Goal: Task Accomplishment & Management: Complete application form

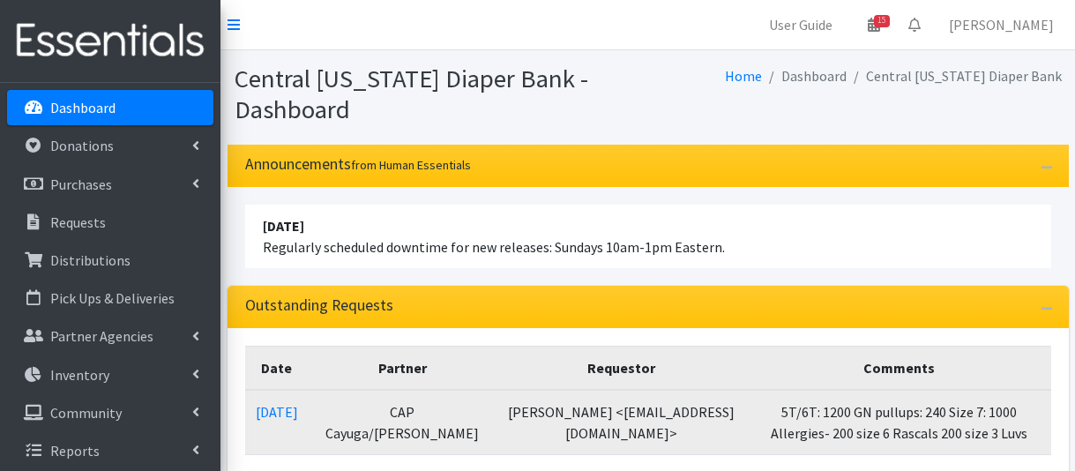
scroll to position [176, 0]
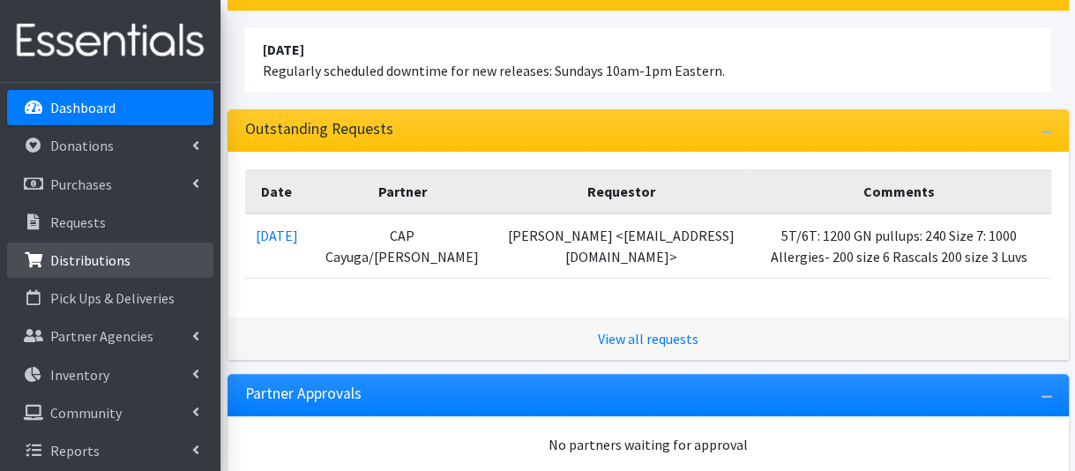
click at [142, 266] on link "Distributions" at bounding box center [110, 260] width 206 height 35
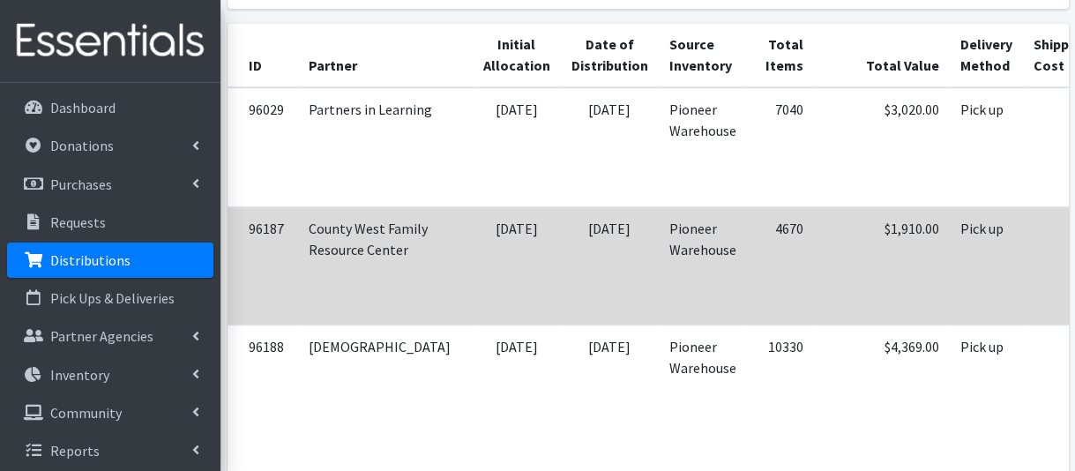
scroll to position [618, 0]
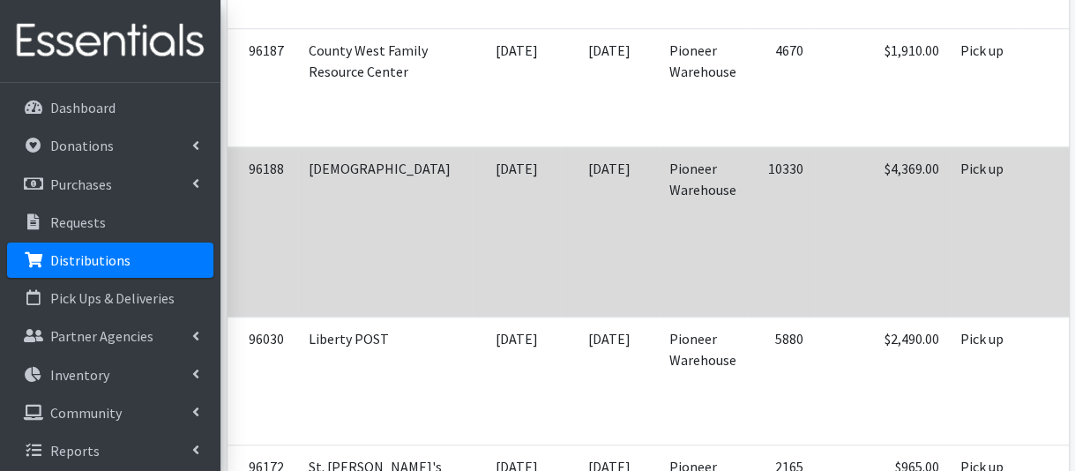
click at [814, 239] on td "$4,369.00" at bounding box center [882, 231] width 136 height 170
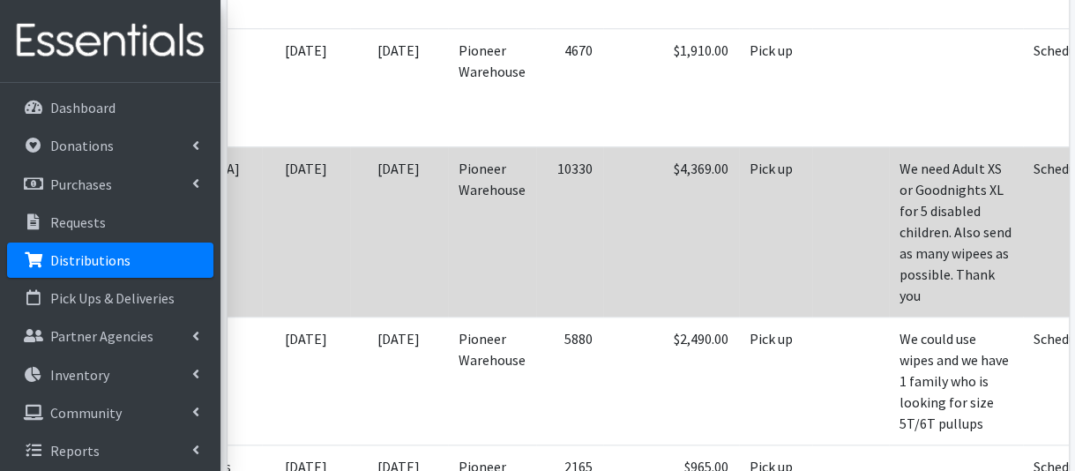
scroll to position [0, 221]
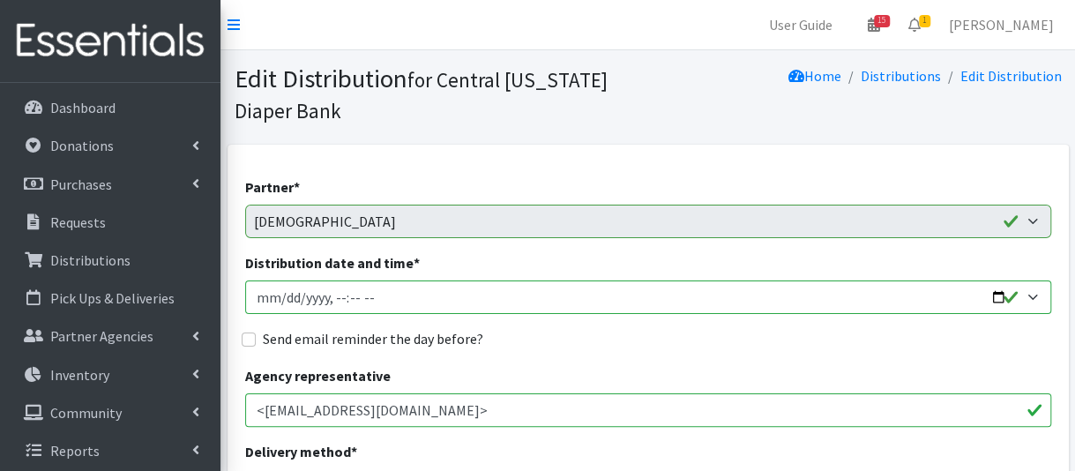
click at [282, 303] on input "Distribution date and time *" at bounding box center [648, 298] width 806 height 34
click at [338, 296] on input "Distribution date and time *" at bounding box center [648, 298] width 806 height 34
type input "2025-09-11T09:00"
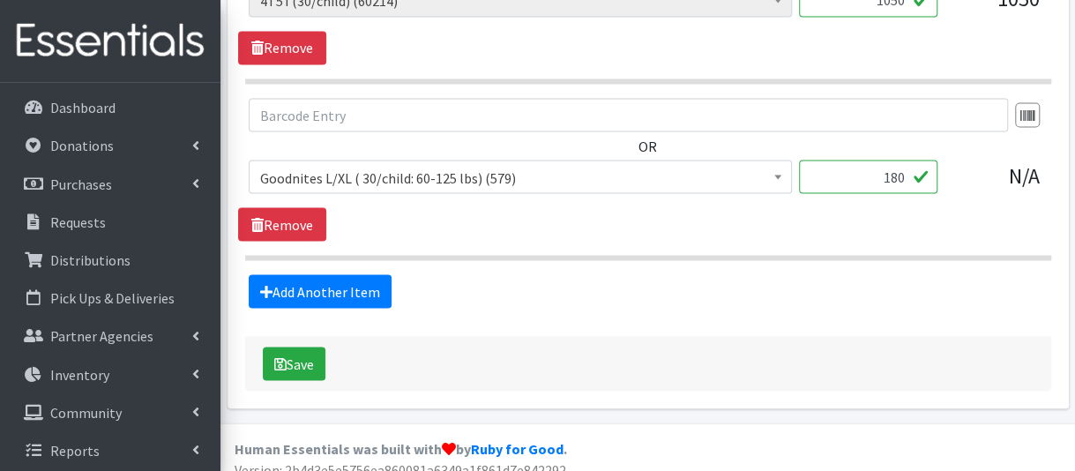
scroll to position [1540, 0]
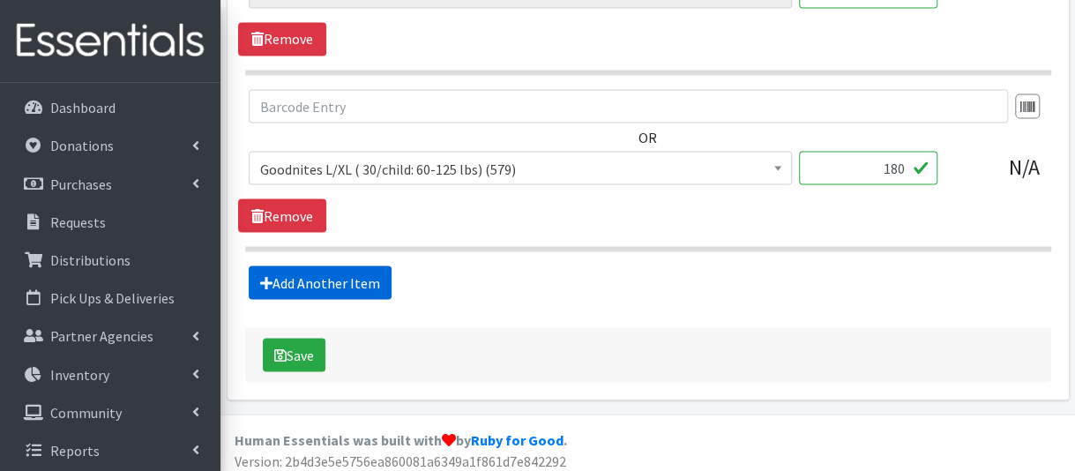
click at [351, 281] on link "Add Another Item" at bounding box center [320, 283] width 143 height 34
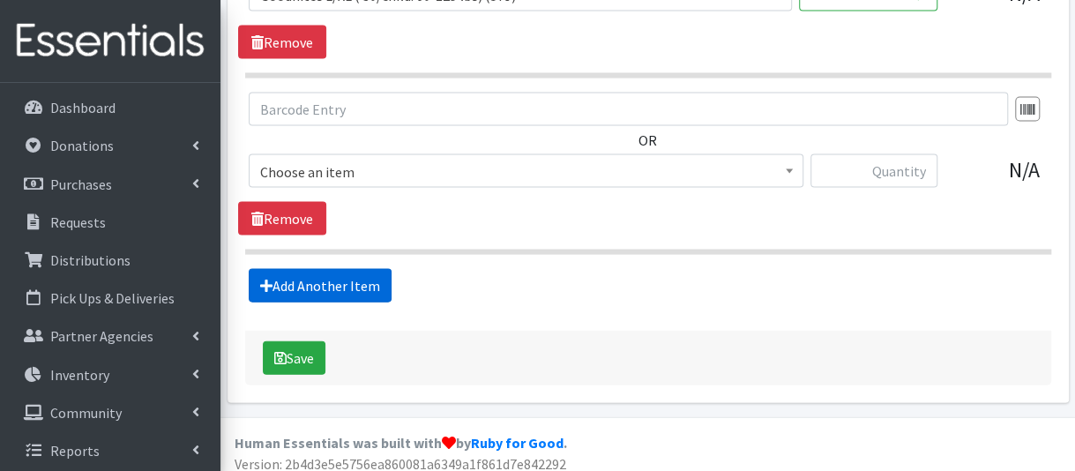
scroll to position [1716, 0]
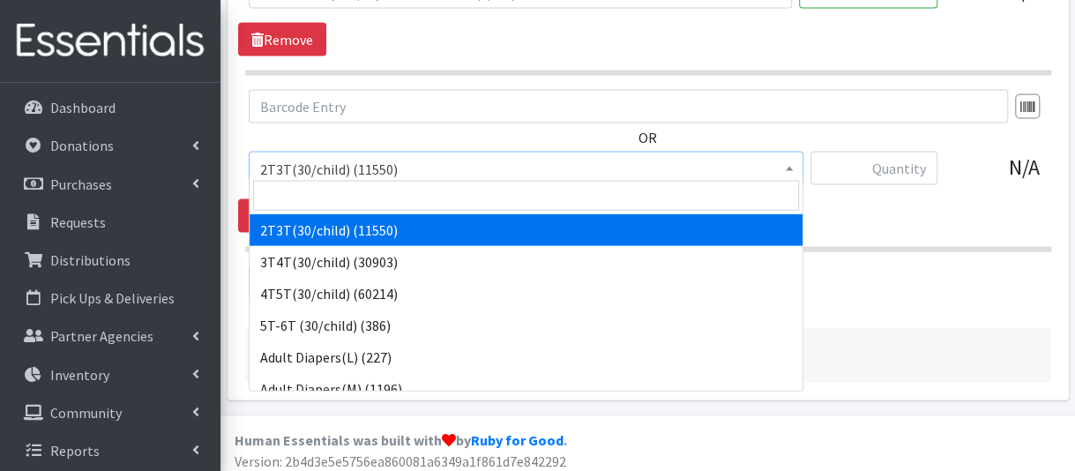
click at [380, 166] on span "2T3T(30/child) (11550)" at bounding box center [526, 169] width 532 height 25
click at [370, 194] on input "search" at bounding box center [526, 196] width 546 height 30
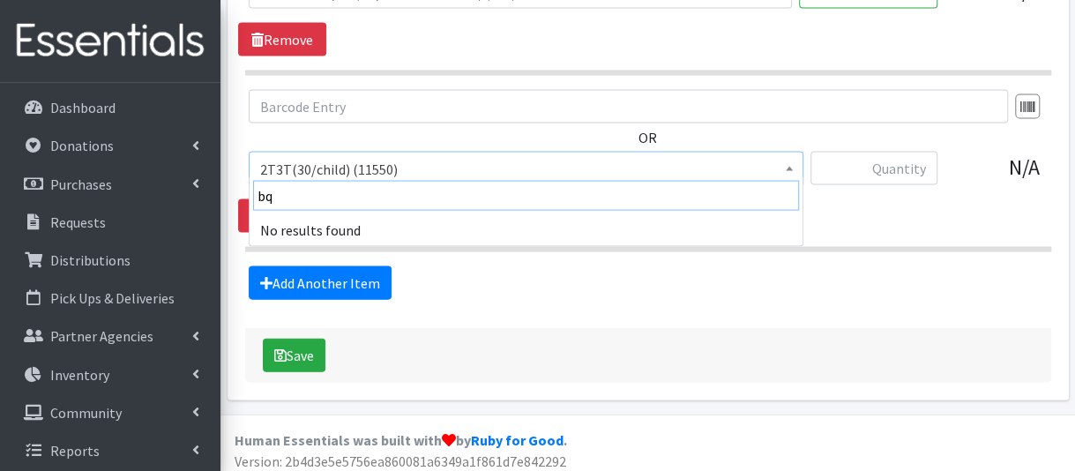
drag, startPoint x: 370, startPoint y: 194, endPoint x: 265, endPoint y: 200, distance: 105.2
click at [265, 200] on input "bq" at bounding box center [526, 196] width 546 height 30
type input "ba"
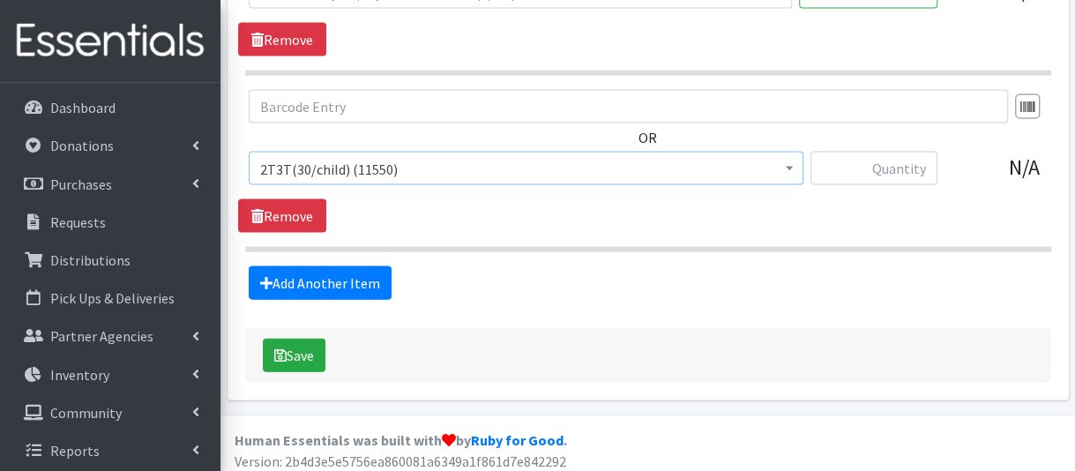
drag, startPoint x: 371, startPoint y: 161, endPoint x: 348, endPoint y: 162, distance: 23.0
click at [352, 162] on span "2T3T(30/child) (11550)" at bounding box center [526, 169] width 532 height 25
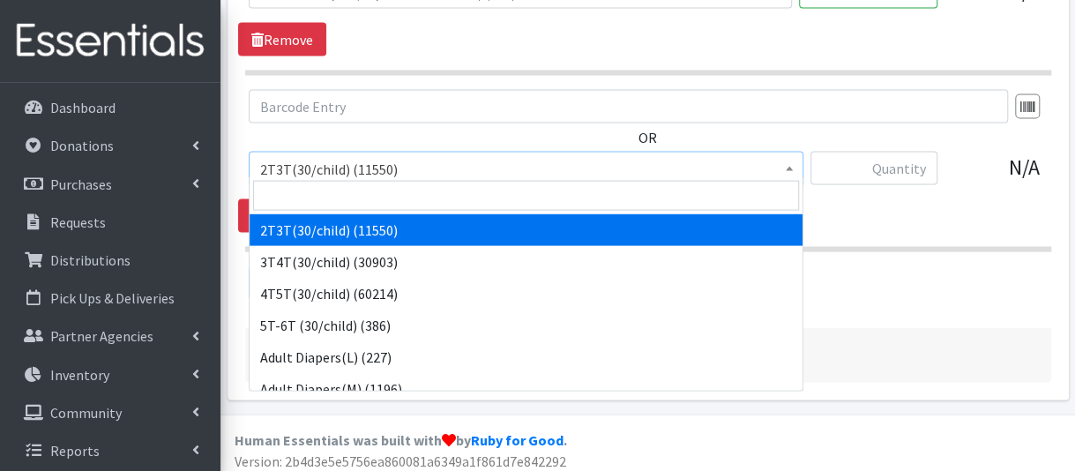
click at [415, 163] on span "2T3T(30/child) (11550)" at bounding box center [526, 169] width 532 height 25
click at [389, 194] on input "search" at bounding box center [526, 196] width 546 height 30
type input "w"
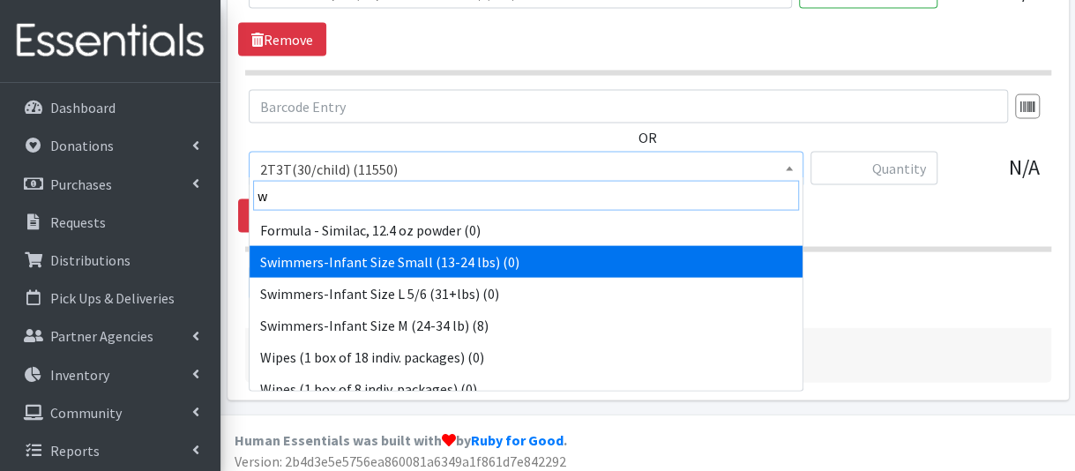
scroll to position [14, 0]
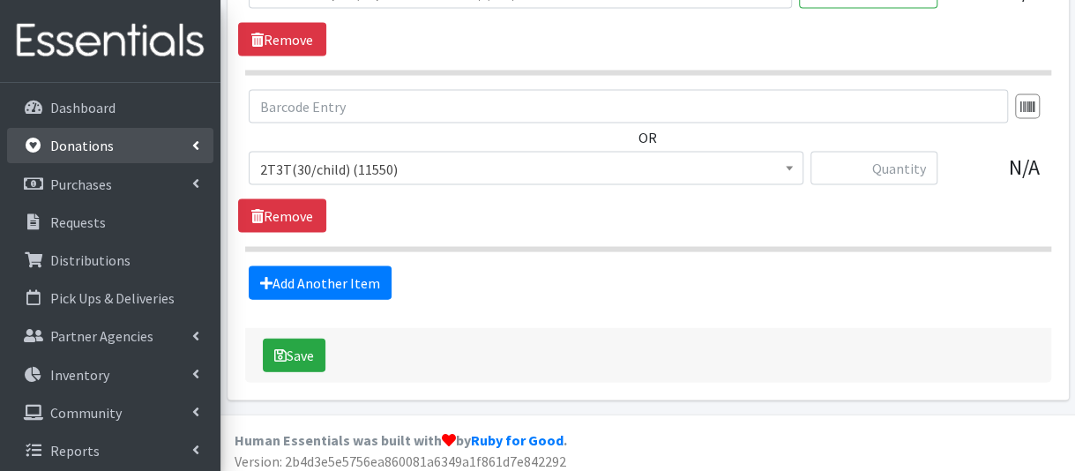
click at [111, 149] on link "Donations" at bounding box center [110, 145] width 206 height 35
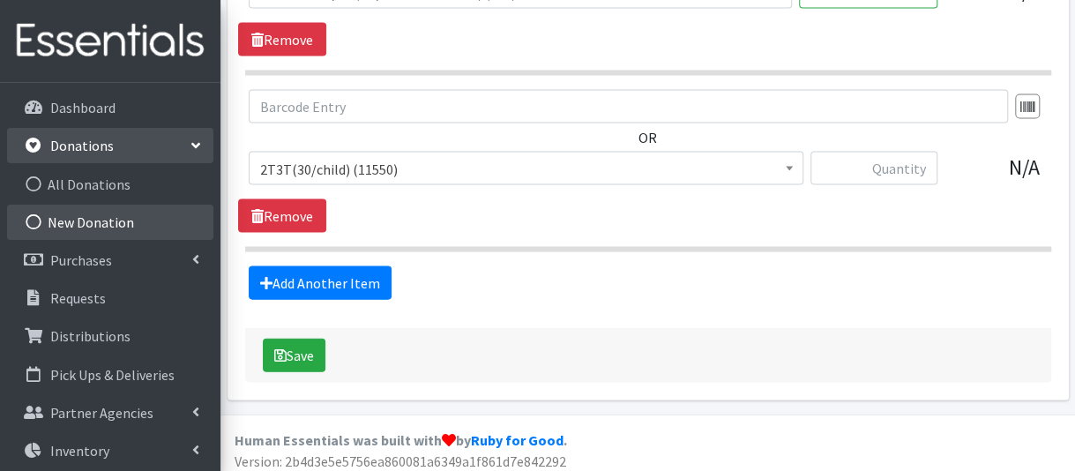
click at [104, 222] on link "New Donation" at bounding box center [110, 222] width 206 height 35
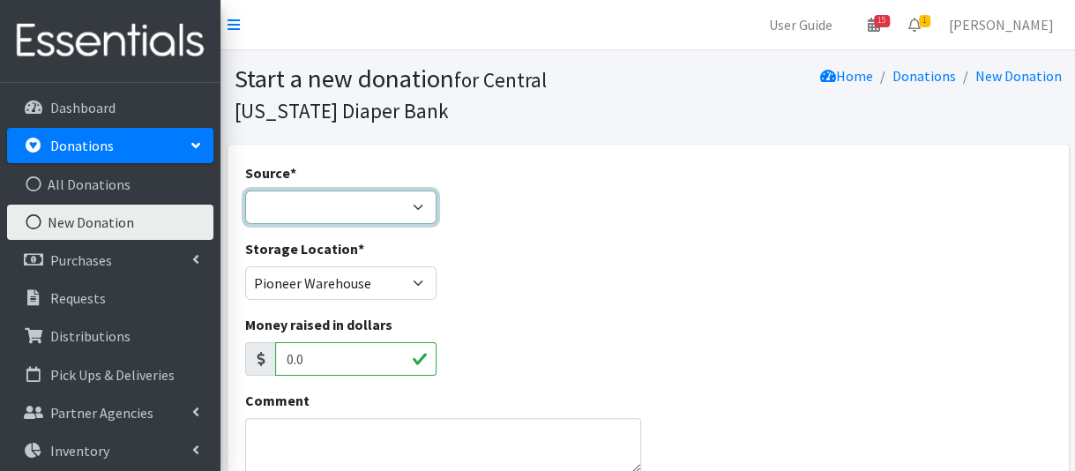
click at [301, 206] on select "Product Drive Manufacturer Donation Site Misc. Donation" at bounding box center [340, 208] width 191 height 34
select select "Donation Site"
click at [245, 191] on select "Product Drive Manufacturer Donation Site Misc. Donation" at bounding box center [340, 208] width 191 height 34
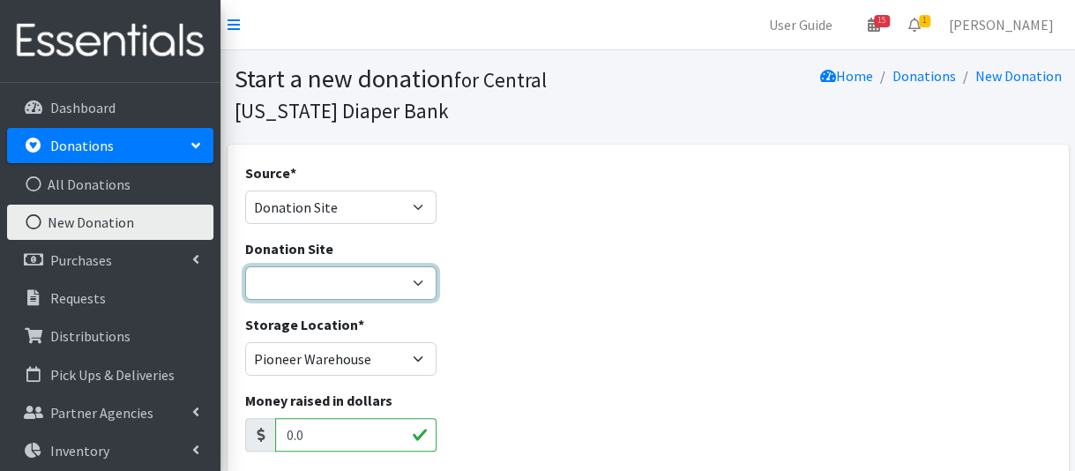
click at [411, 284] on select "Cicero Library CNYDB Donation Bin Community Library of DeWitt and Jamesville Fa…" at bounding box center [340, 283] width 191 height 34
select select "464"
click at [245, 266] on select "Cicero Library CNYDB Donation Bin Community Library of DeWitt and Jamesville Fa…" at bounding box center [340, 283] width 191 height 34
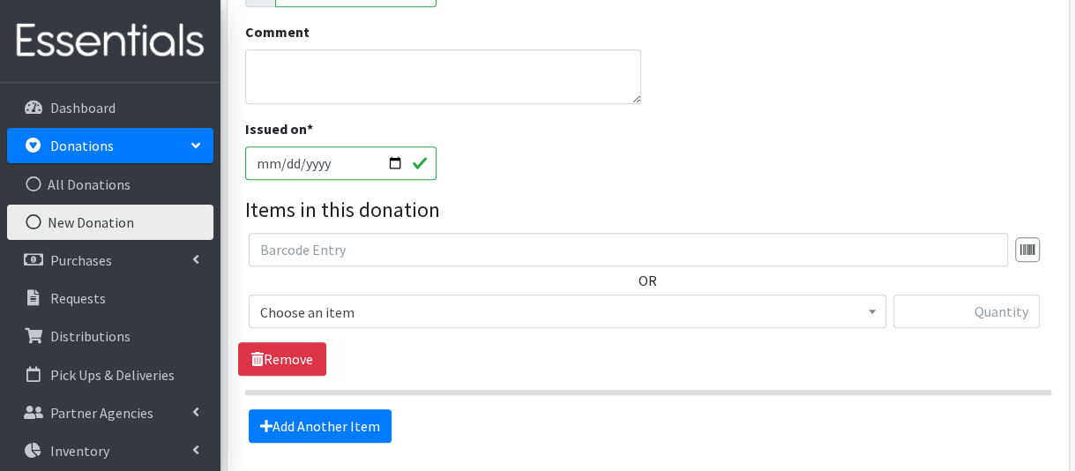
scroll to position [529, 0]
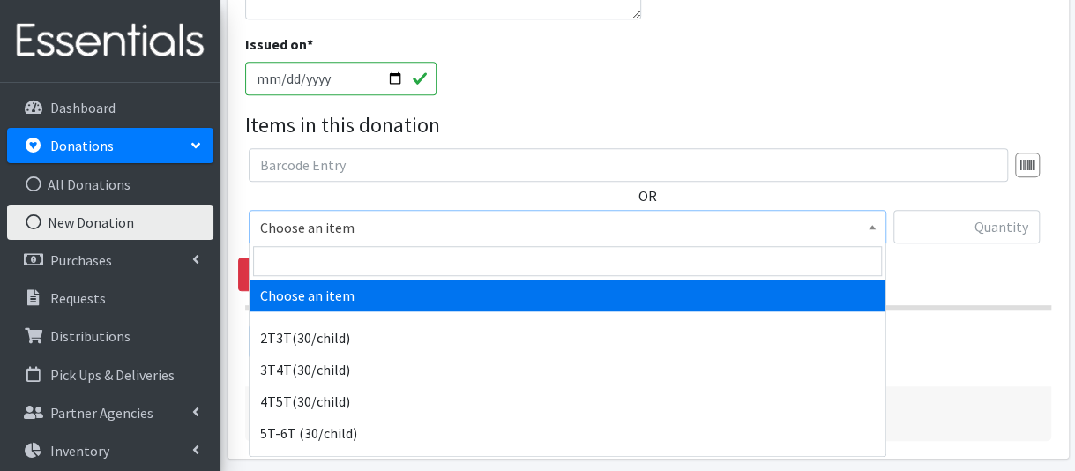
click at [318, 232] on span "Choose an item" at bounding box center [567, 227] width 615 height 25
click at [295, 271] on input "search" at bounding box center [567, 261] width 629 height 30
type input "n"
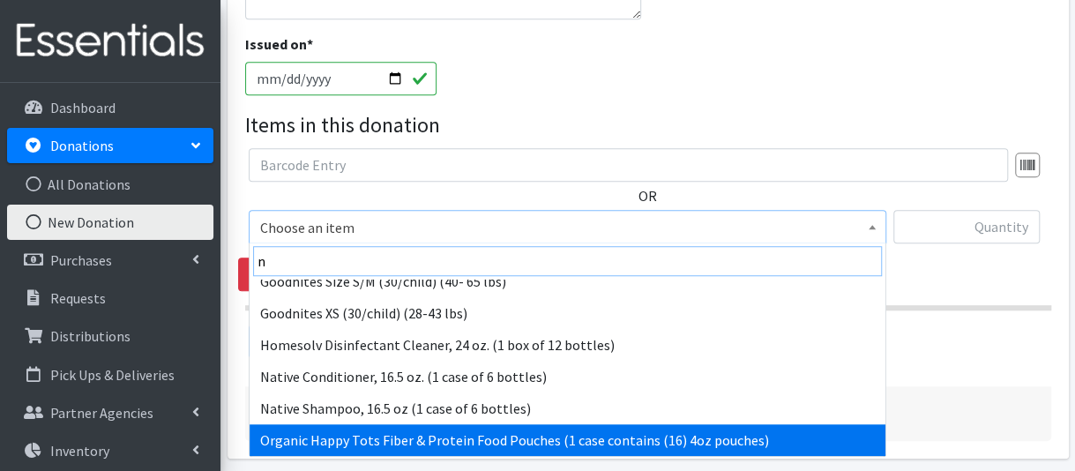
scroll to position [300, 0]
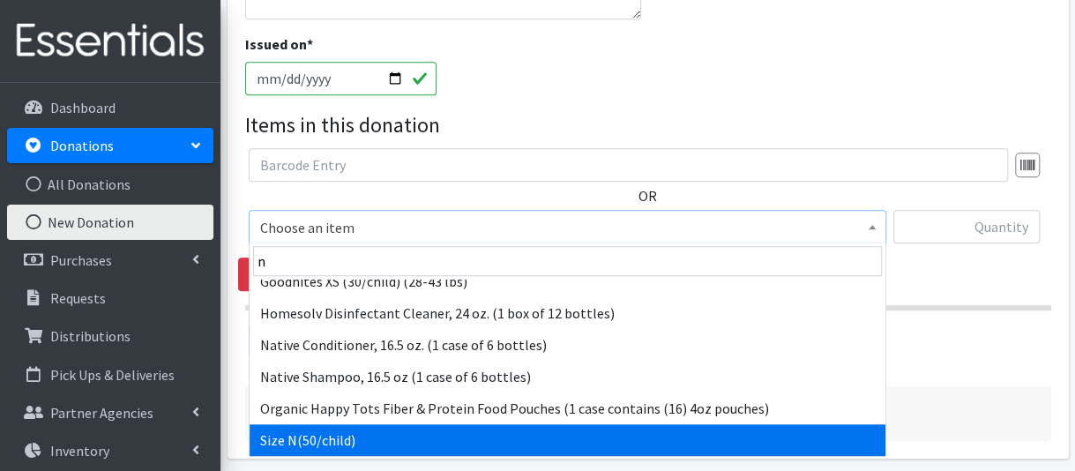
select select "961"
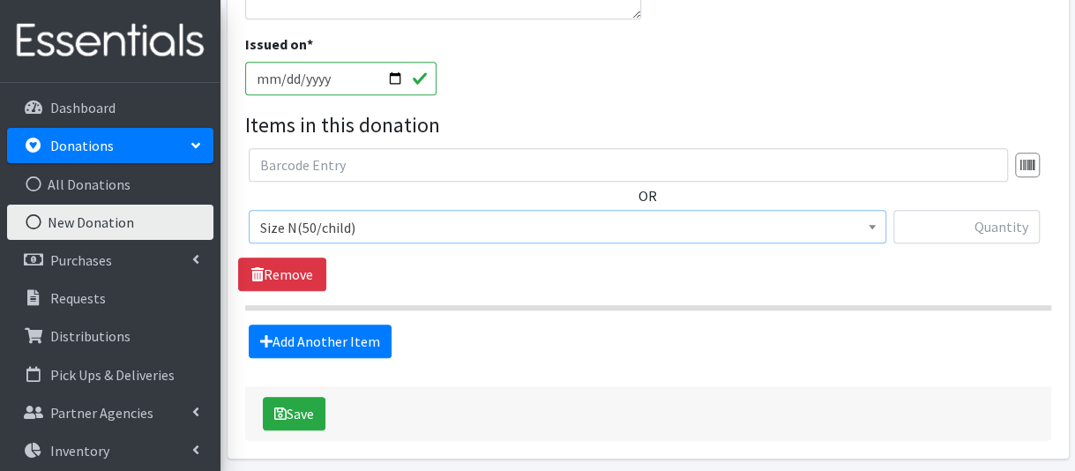
click at [978, 200] on div "OR Choose an item 2T3T(30/child) 3T4T(30/child) 4T5T(30/child) 5T-6T (30/child)…" at bounding box center [648, 202] width 820 height 109
click at [975, 222] on input "text" at bounding box center [967, 227] width 146 height 34
type input "74"
click at [312, 336] on link "Add Another Item" at bounding box center [320, 342] width 143 height 34
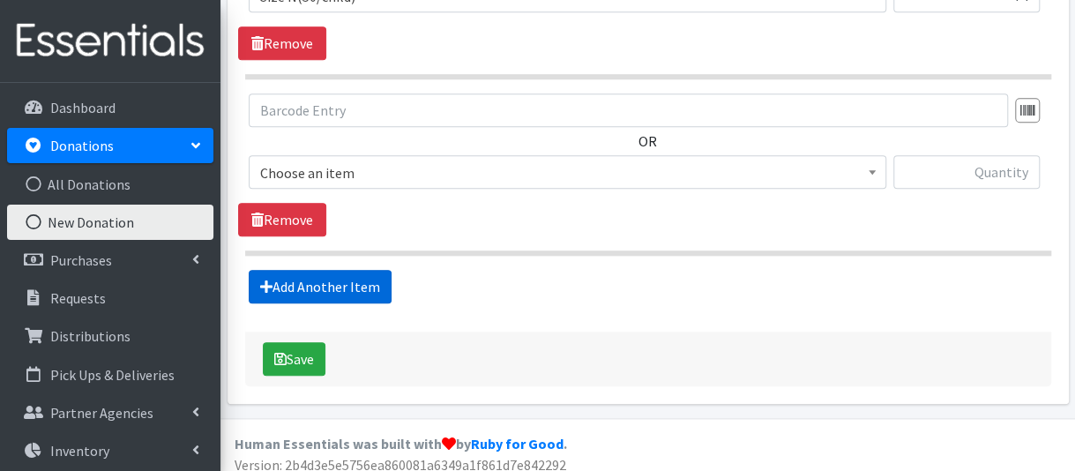
scroll to position [770, 0]
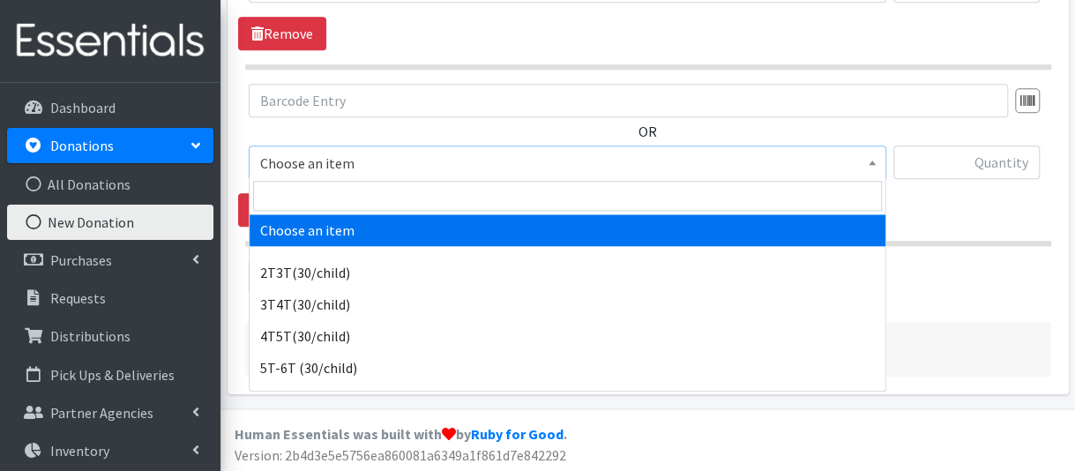
click at [346, 161] on span "Choose an item" at bounding box center [567, 163] width 615 height 25
click at [326, 201] on input "search" at bounding box center [567, 196] width 629 height 30
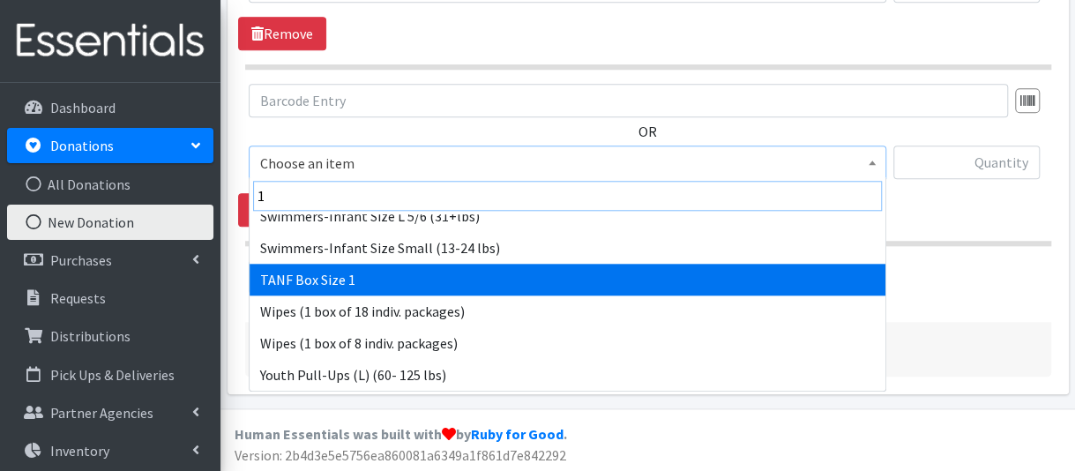
scroll to position [180, 0]
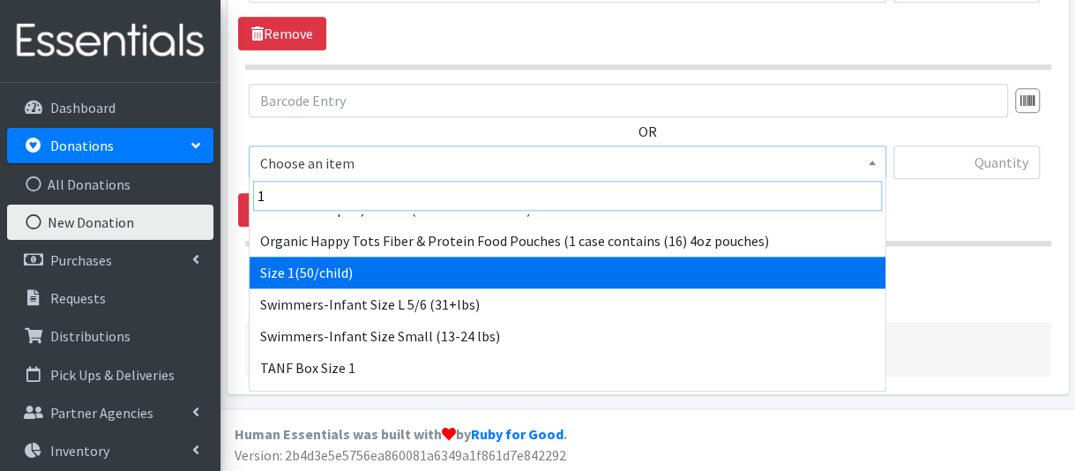
type input "1"
select select "950"
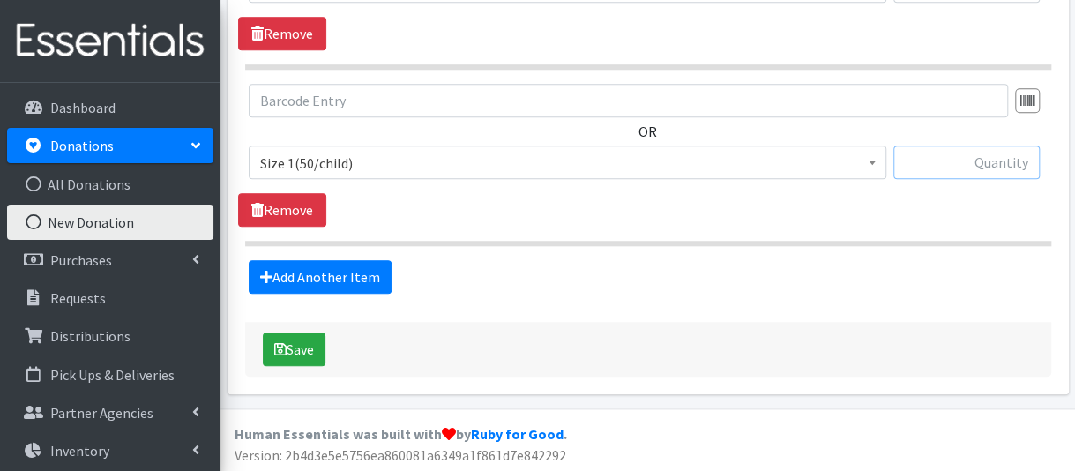
click at [956, 161] on input "text" at bounding box center [967, 163] width 146 height 34
type input "86"
click at [305, 275] on link "Add Another Item" at bounding box center [320, 277] width 143 height 34
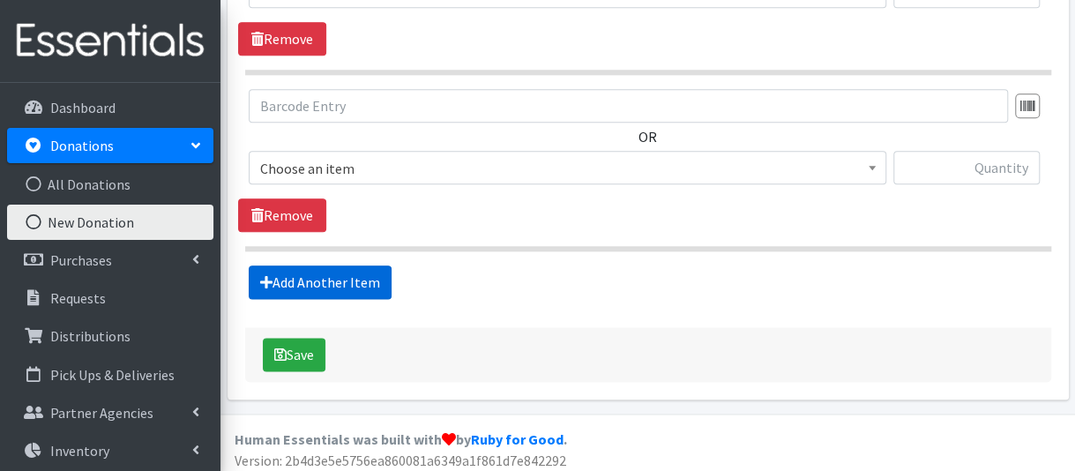
scroll to position [946, 0]
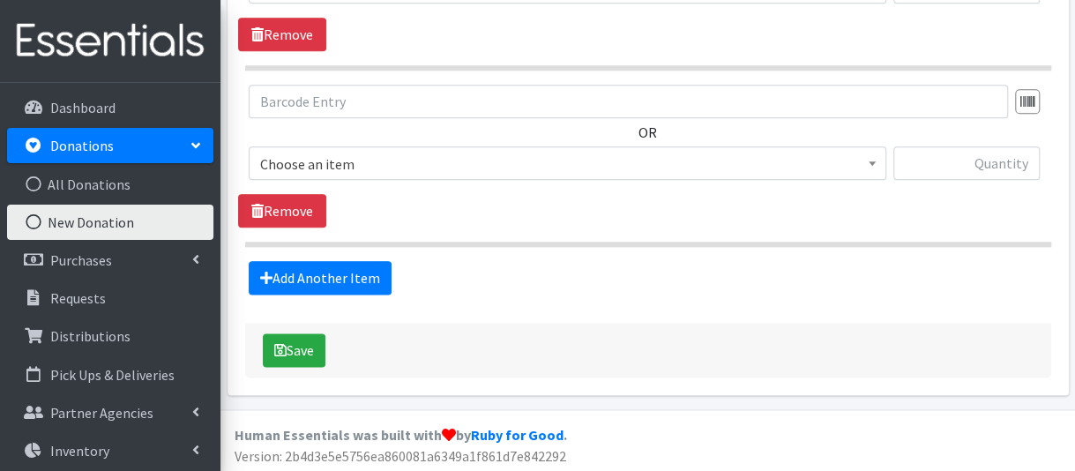
click at [329, 161] on span "Choose an item" at bounding box center [567, 164] width 615 height 25
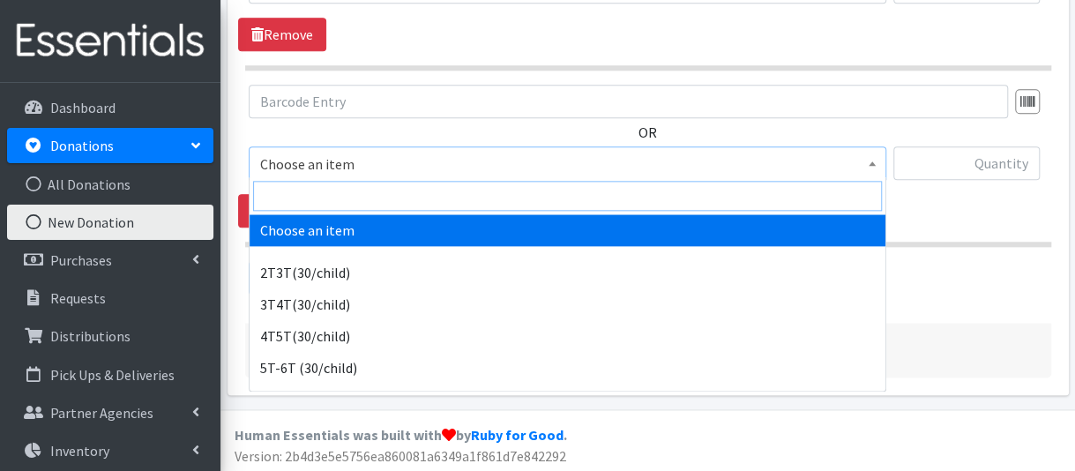
click at [319, 202] on input "search" at bounding box center [567, 196] width 629 height 30
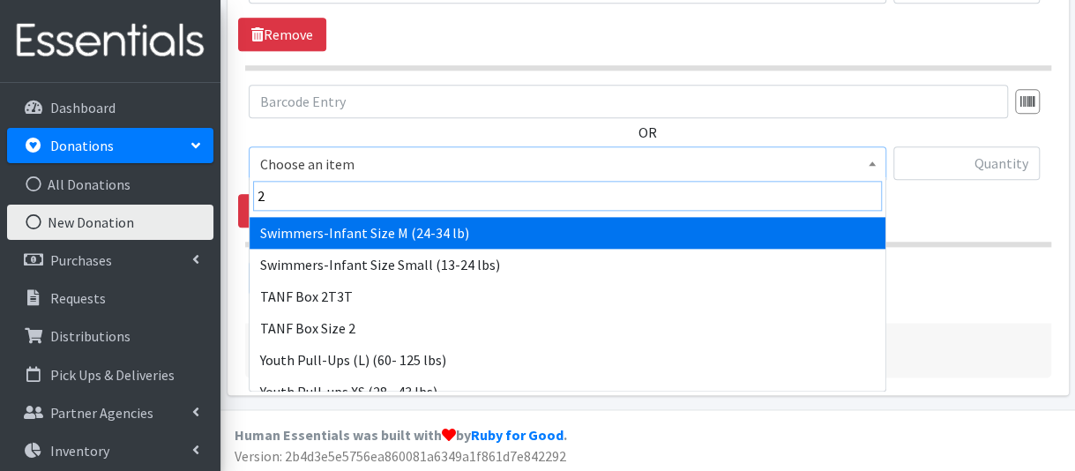
scroll to position [353, 0]
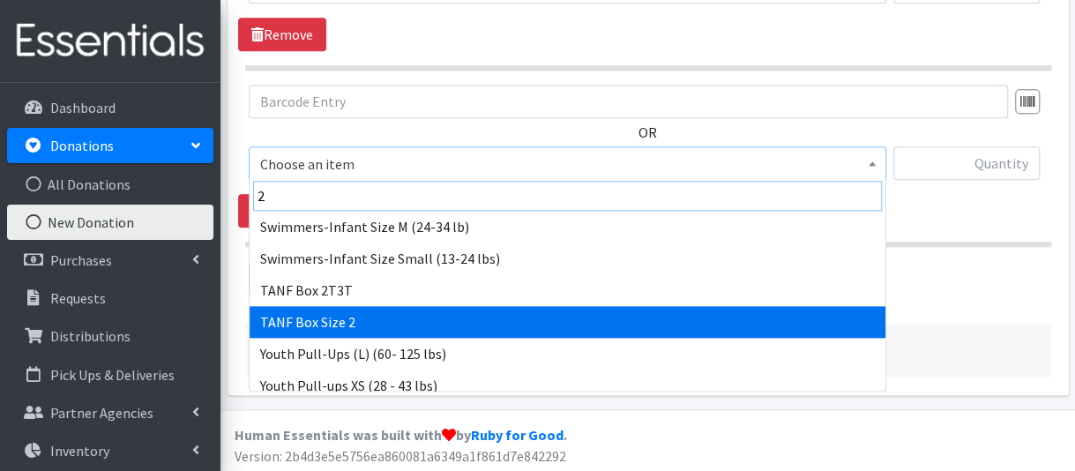
type input "2"
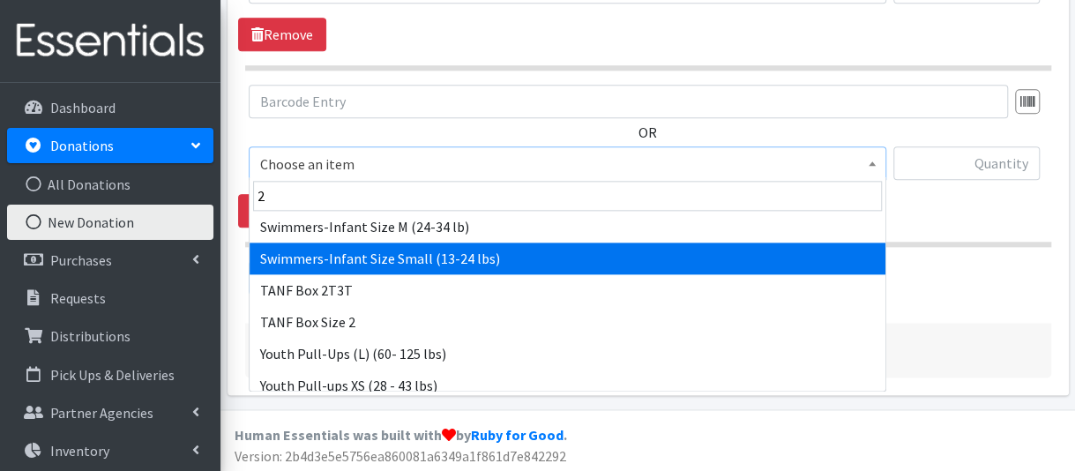
drag, startPoint x: 332, startPoint y: 308, endPoint x: 342, endPoint y: 253, distance: 55.7
select select "6938"
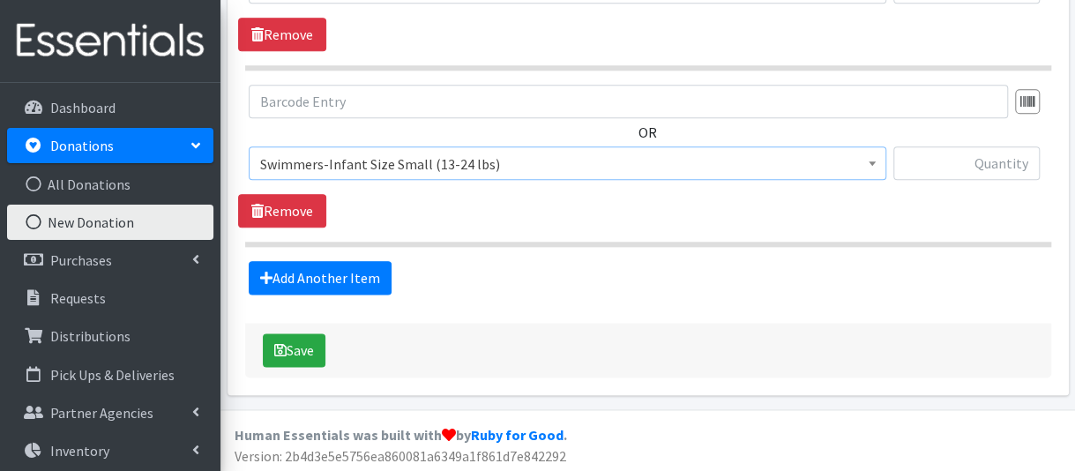
click at [340, 166] on span "Swimmers-Infant Size Small (13-24 lbs)" at bounding box center [567, 164] width 615 height 25
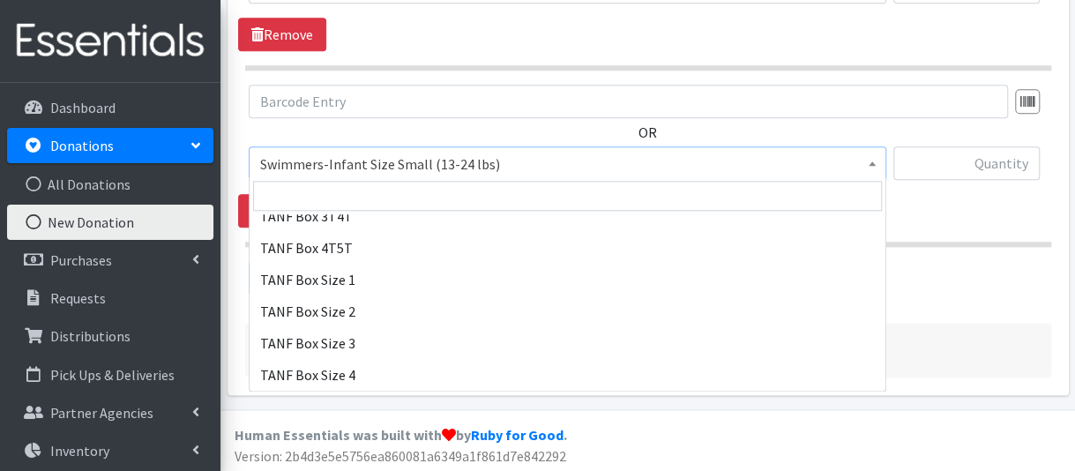
scroll to position [1330, 0]
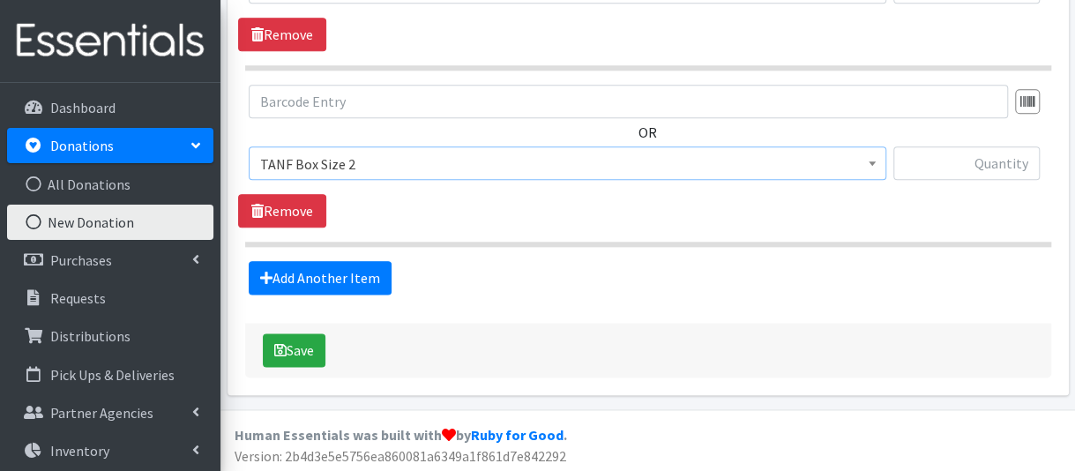
click at [368, 169] on span "TANF Box Size 2" at bounding box center [567, 164] width 615 height 25
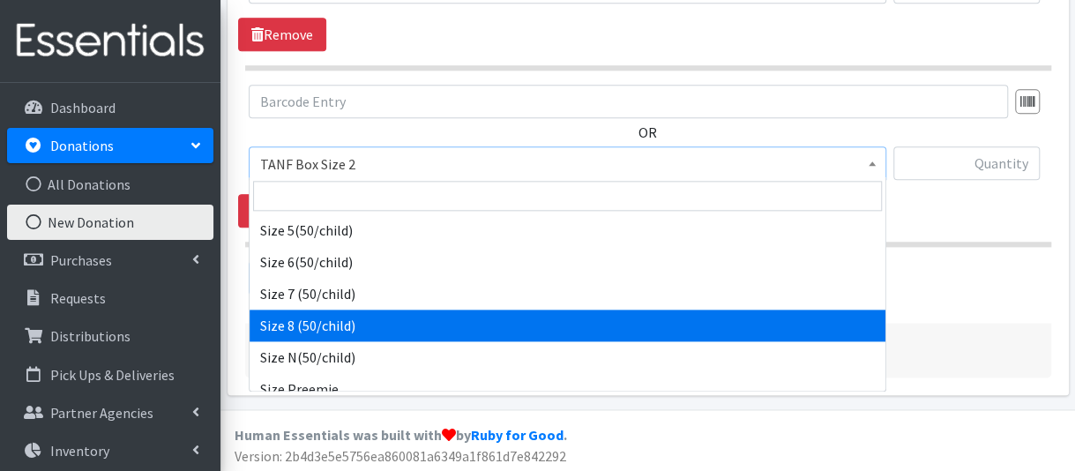
scroll to position [875, 0]
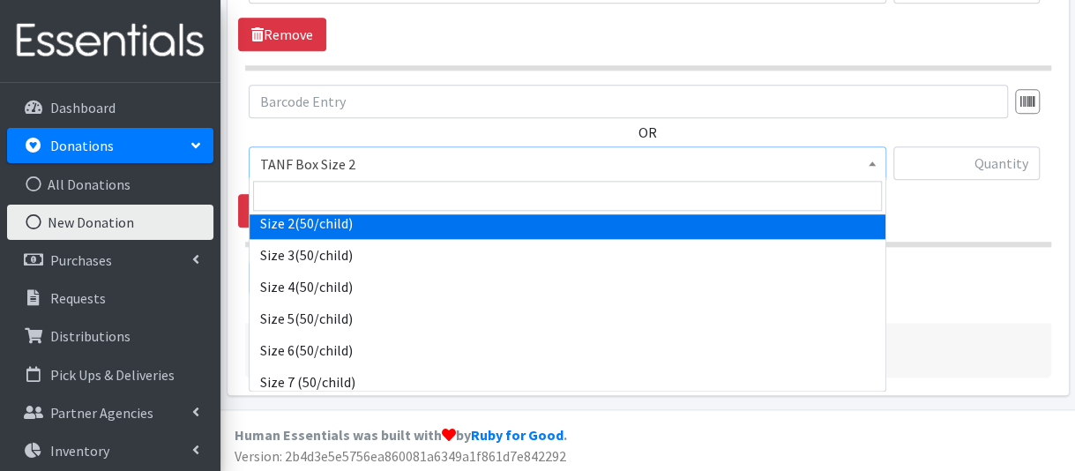
select select "951"
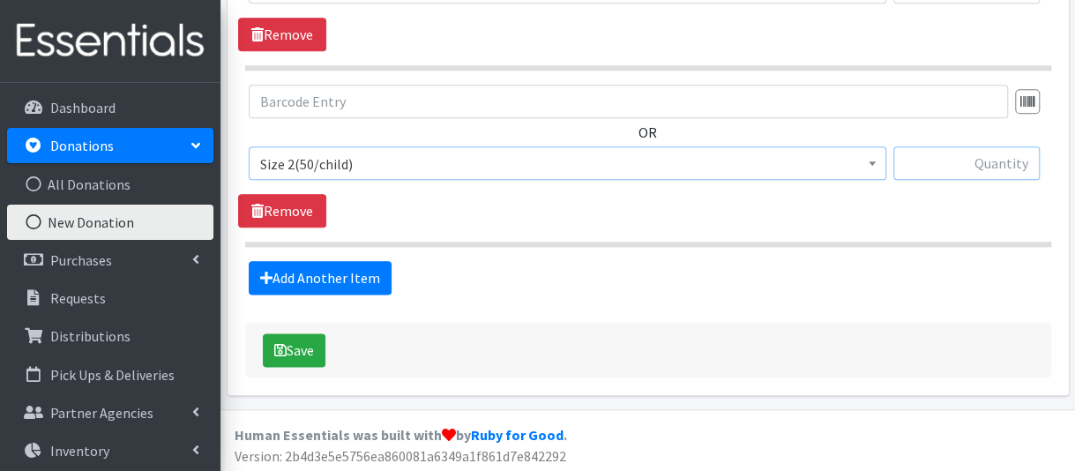
click at [981, 161] on input "text" at bounding box center [967, 163] width 146 height 34
type input "4"
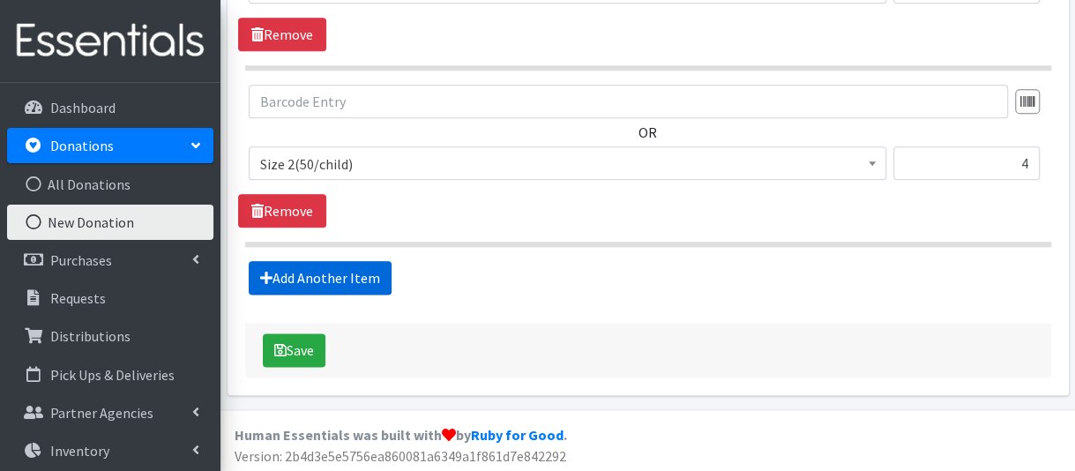
click at [325, 276] on link "Add Another Item" at bounding box center [320, 278] width 143 height 34
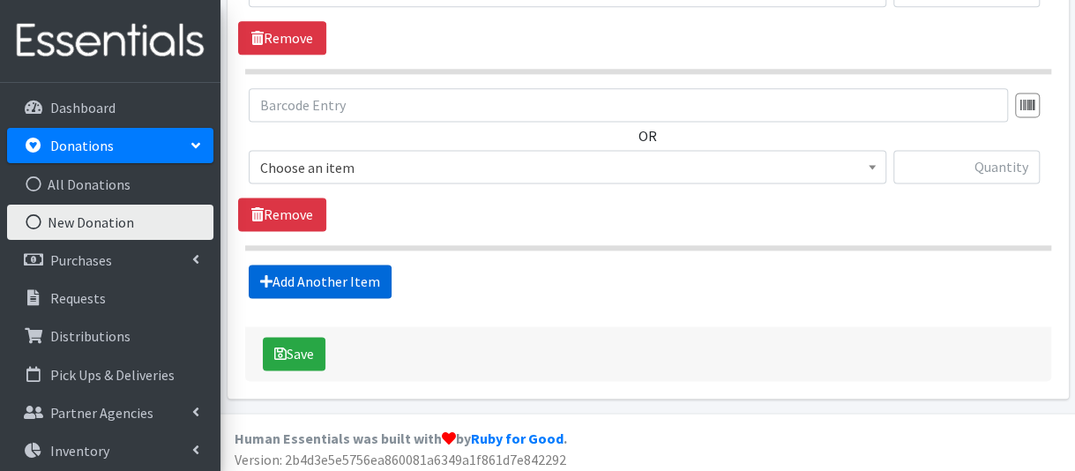
scroll to position [1121, 0]
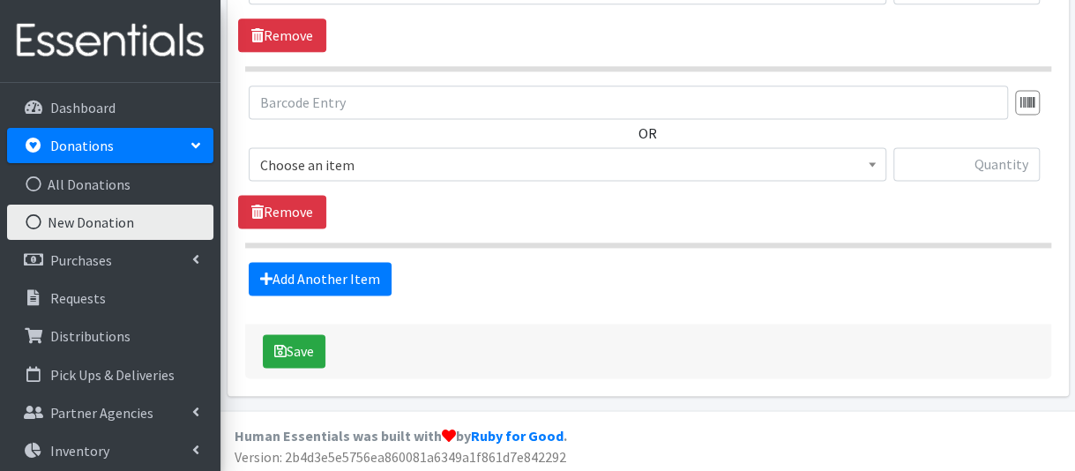
click at [346, 154] on span "Choose an item" at bounding box center [567, 165] width 615 height 25
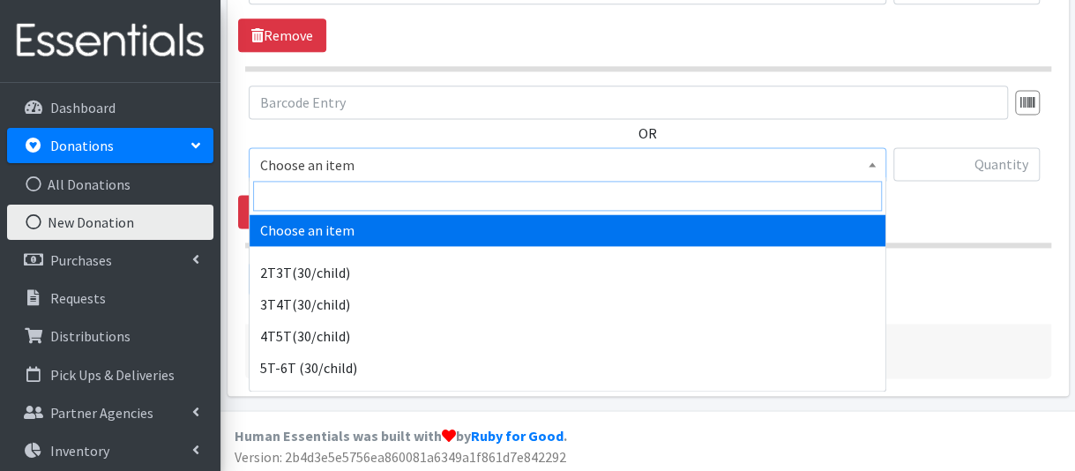
click at [341, 195] on input "search" at bounding box center [567, 196] width 629 height 30
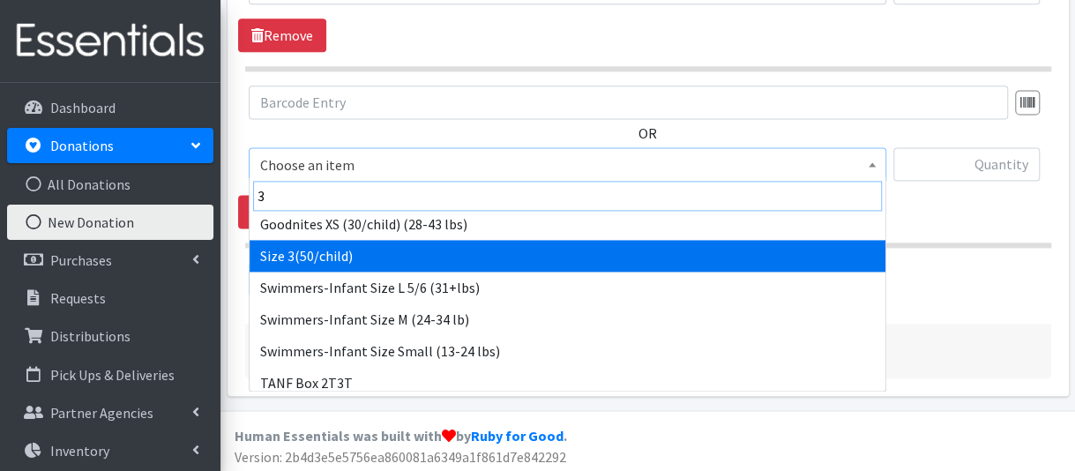
scroll to position [176, 0]
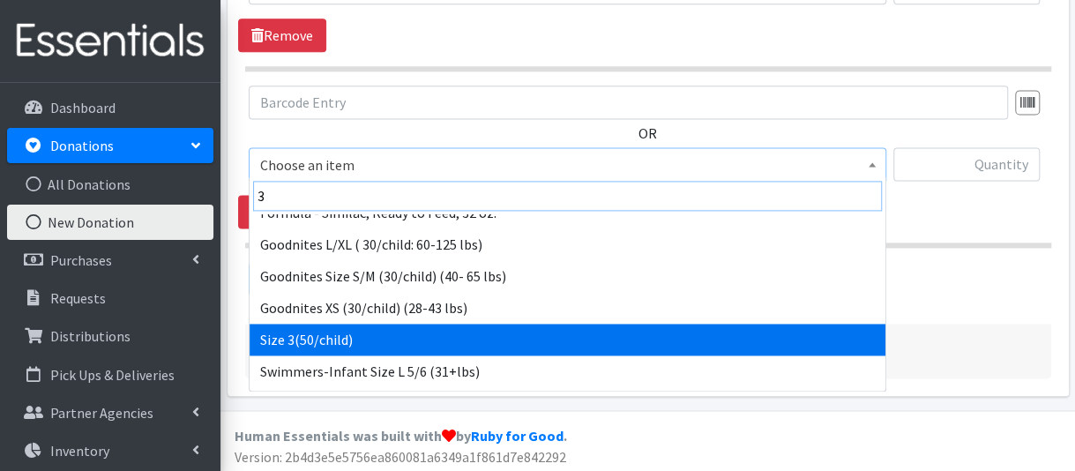
type input "3"
select select "954"
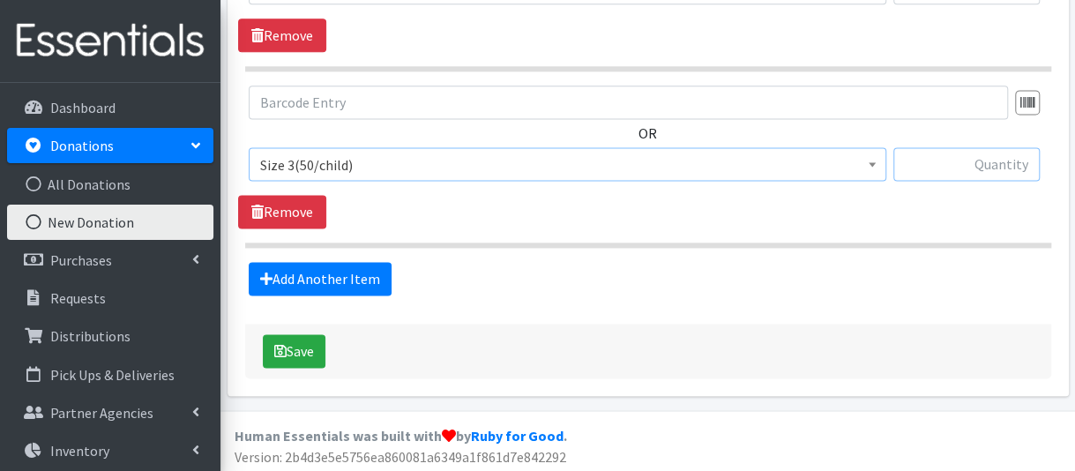
click at [998, 168] on input "text" at bounding box center [967, 164] width 146 height 34
type input "26"
click at [336, 262] on link "Add Another Item" at bounding box center [320, 279] width 143 height 34
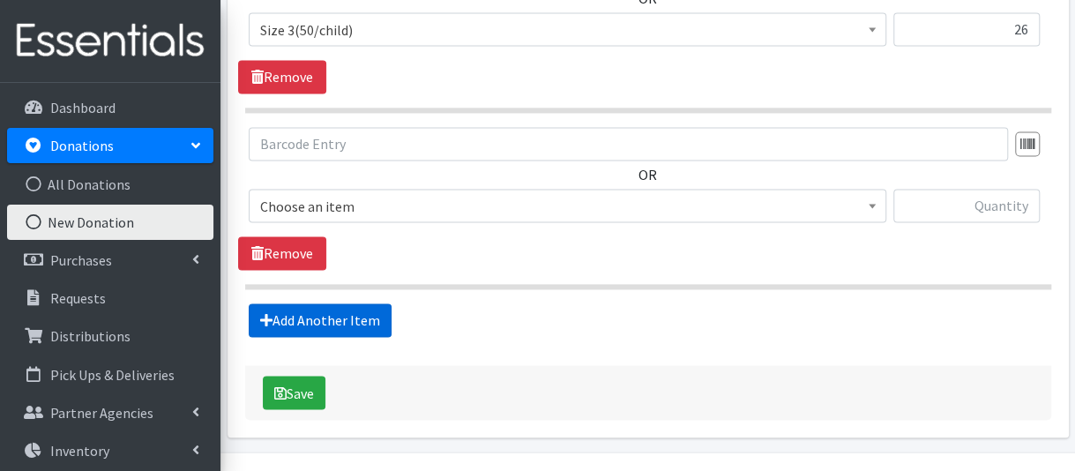
scroll to position [1297, 0]
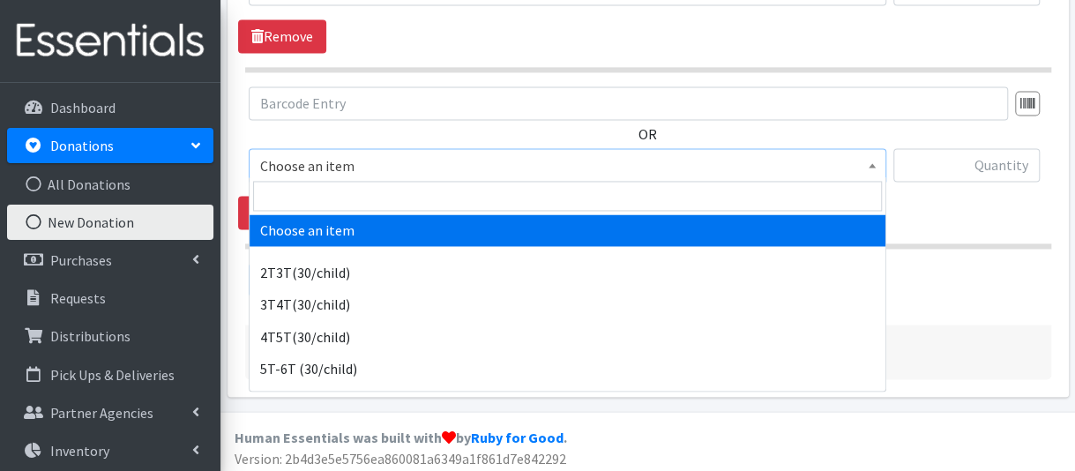
click at [378, 165] on span "Choose an item" at bounding box center [567, 166] width 615 height 25
click at [375, 200] on input "search" at bounding box center [567, 196] width 629 height 30
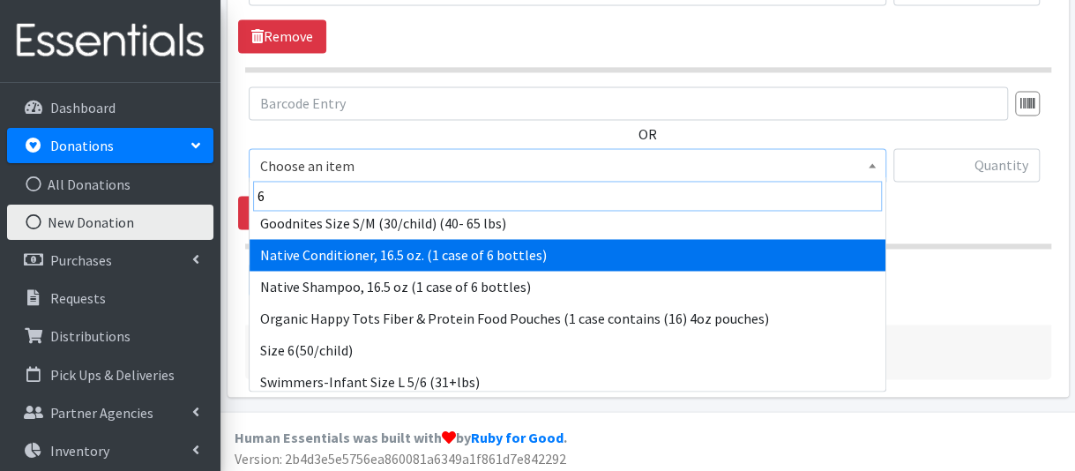
scroll to position [176, 0]
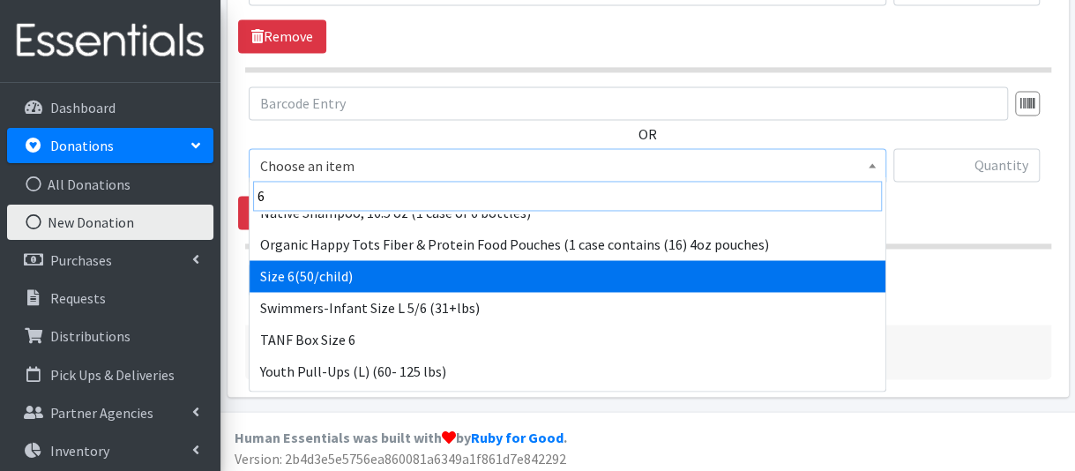
type input "6"
select select "966"
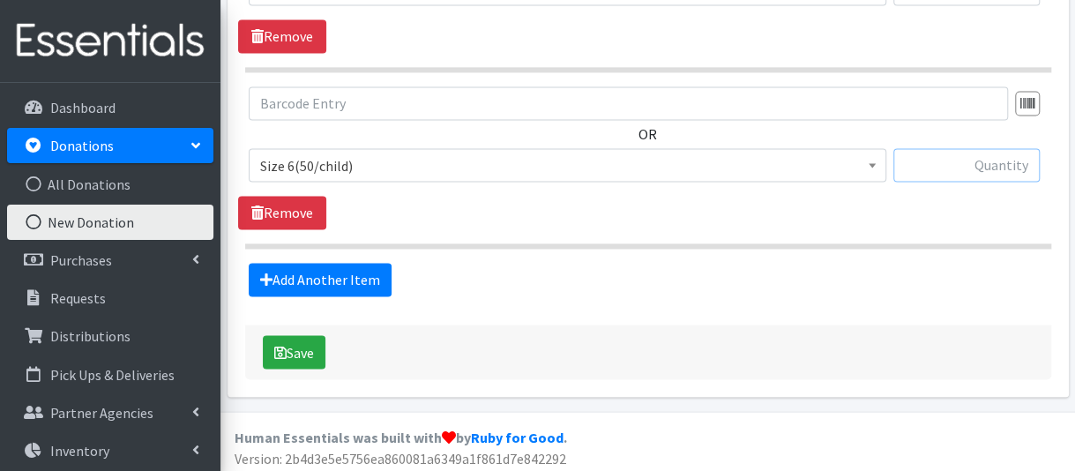
click at [934, 165] on input "text" at bounding box center [967, 165] width 146 height 34
type input "122"
click at [349, 271] on link "Add Another Item" at bounding box center [320, 280] width 143 height 34
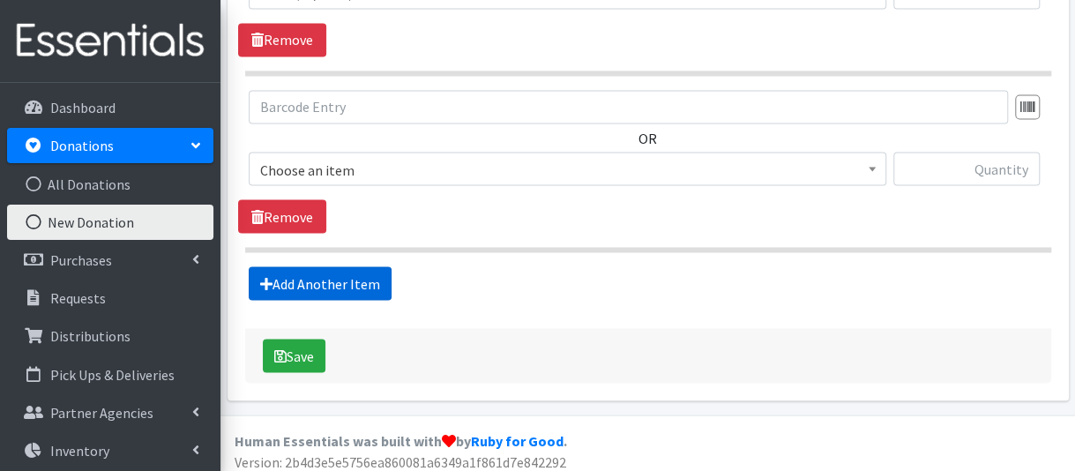
scroll to position [1472, 0]
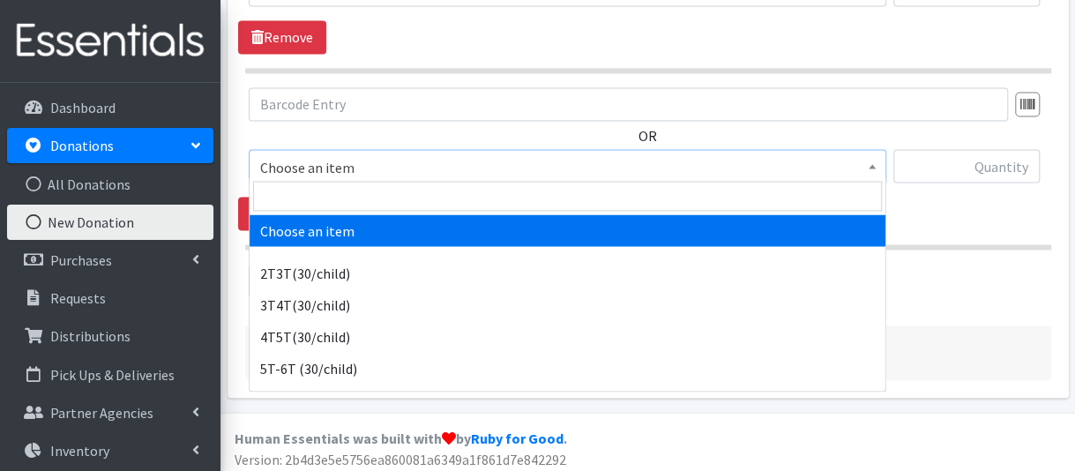
click at [353, 161] on span "Choose an item" at bounding box center [567, 166] width 615 height 25
click at [341, 191] on input "search" at bounding box center [567, 196] width 629 height 30
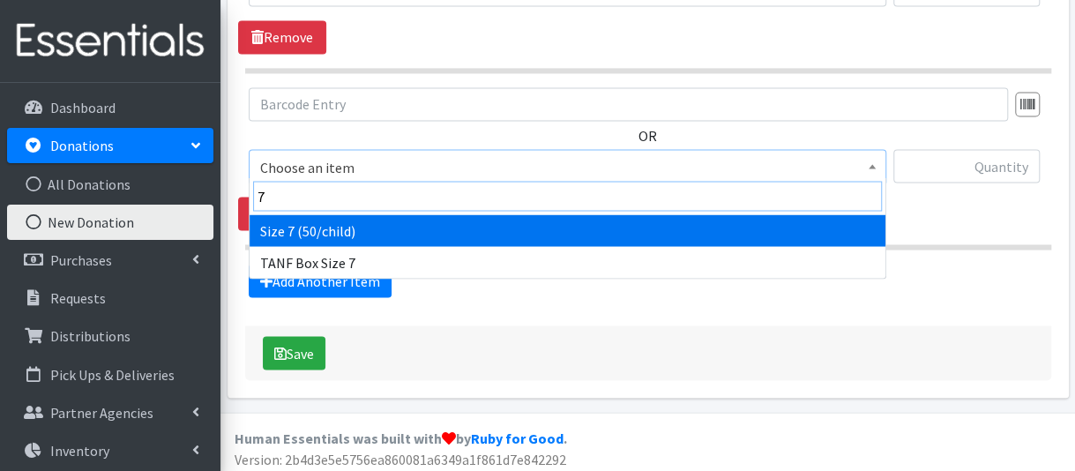
type input "7"
select select "6752"
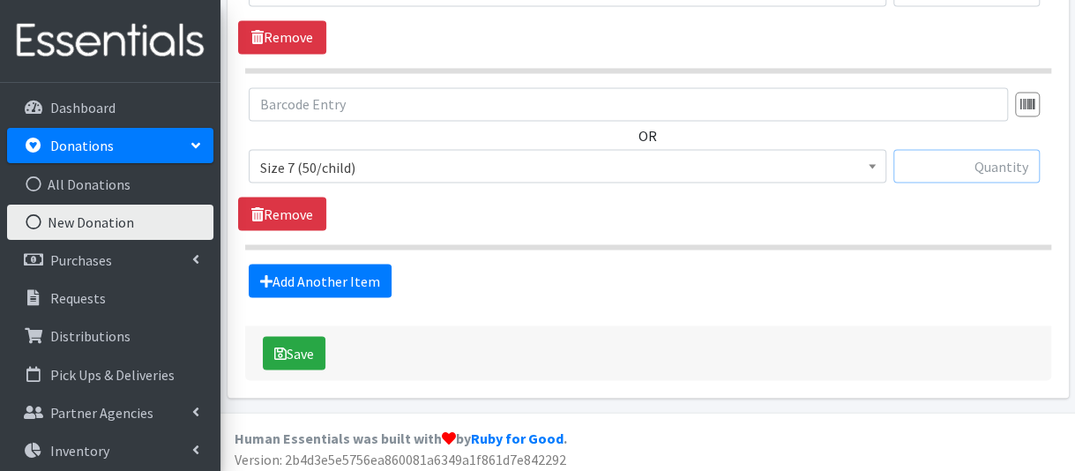
click at [929, 158] on input "text" at bounding box center [967, 166] width 146 height 34
type input "10"
click at [340, 265] on link "Add Another Item" at bounding box center [320, 281] width 143 height 34
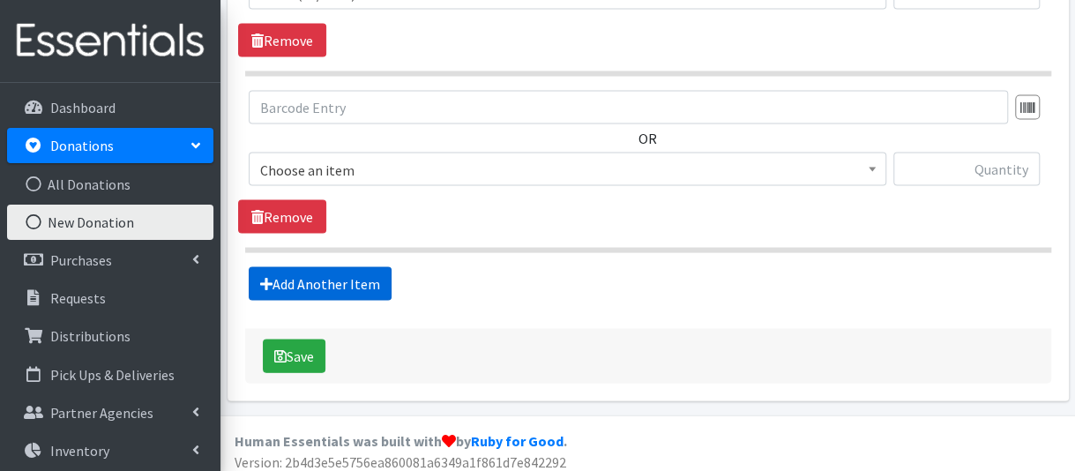
scroll to position [1648, 0]
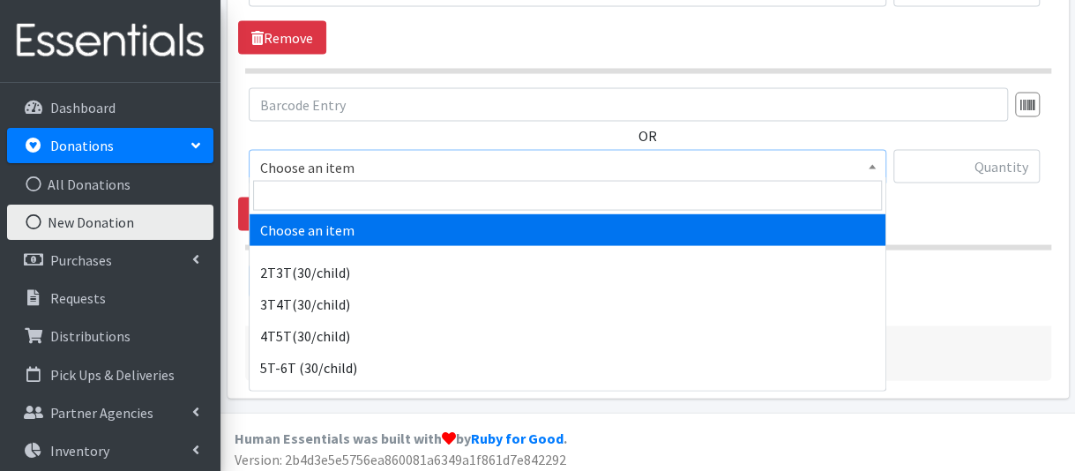
click at [349, 161] on span "Choose an item" at bounding box center [567, 167] width 615 height 25
click at [344, 193] on input "search" at bounding box center [567, 196] width 629 height 30
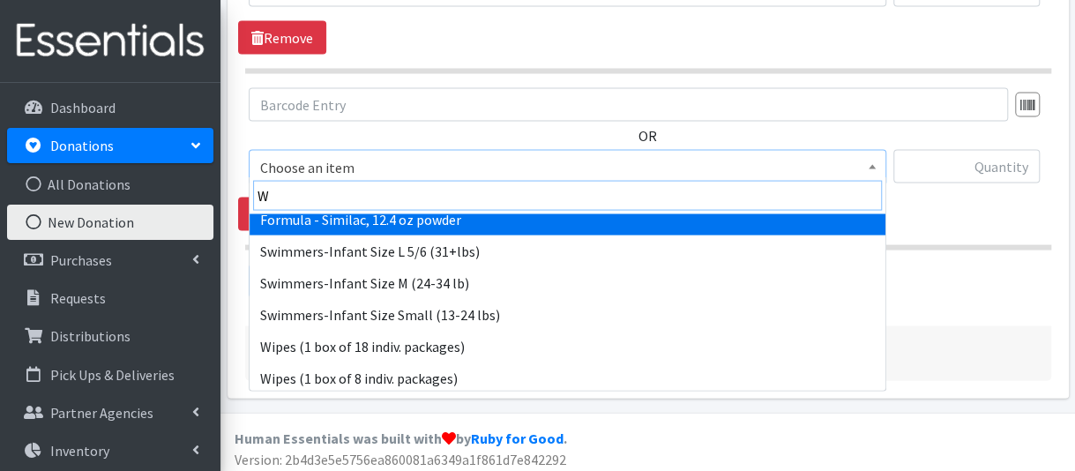
scroll to position [14, 0]
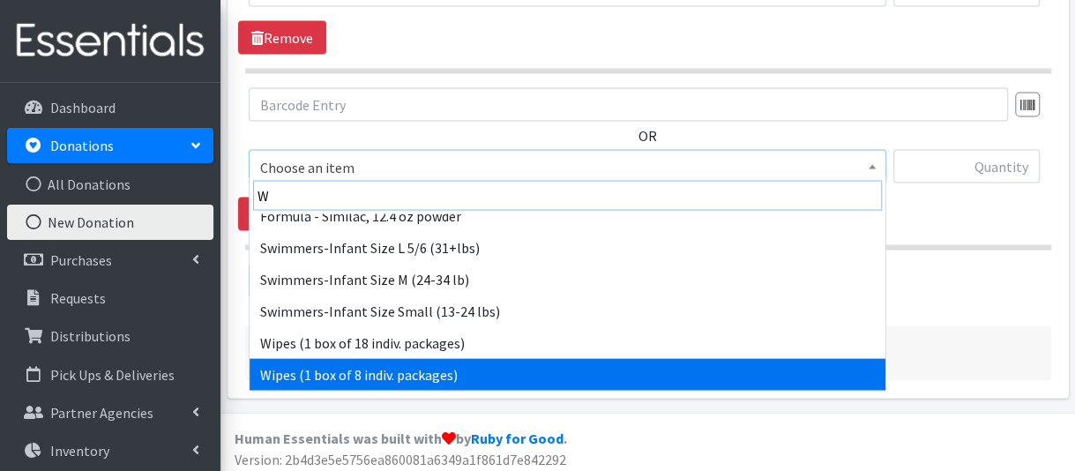
type input "W"
select select "6265"
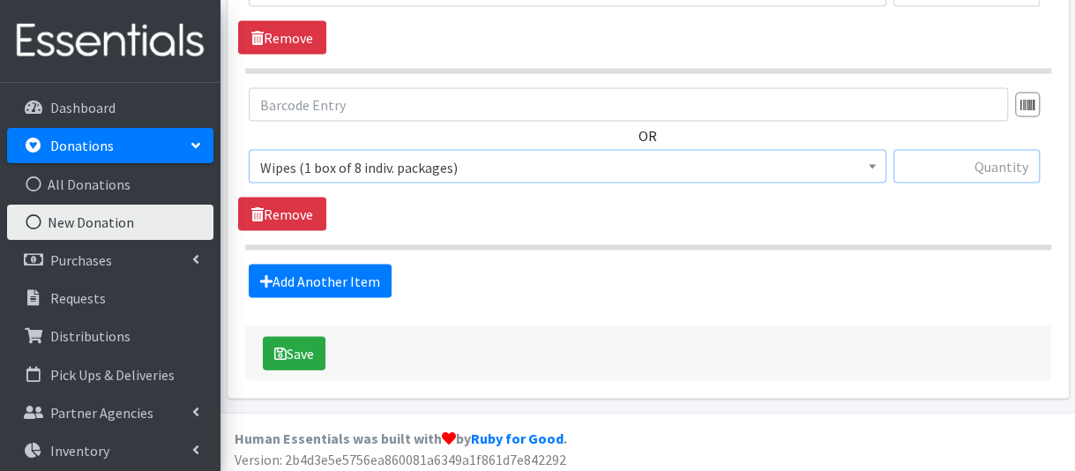
click at [935, 160] on input "text" at bounding box center [967, 167] width 146 height 34
type input "2"
click at [289, 345] on button "Save" at bounding box center [294, 354] width 63 height 34
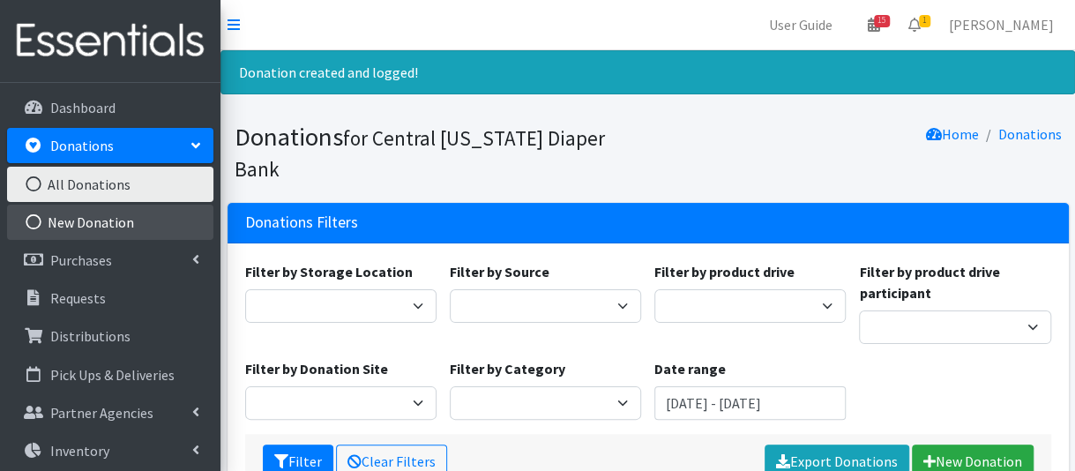
click at [125, 221] on link "New Donation" at bounding box center [110, 222] width 206 height 35
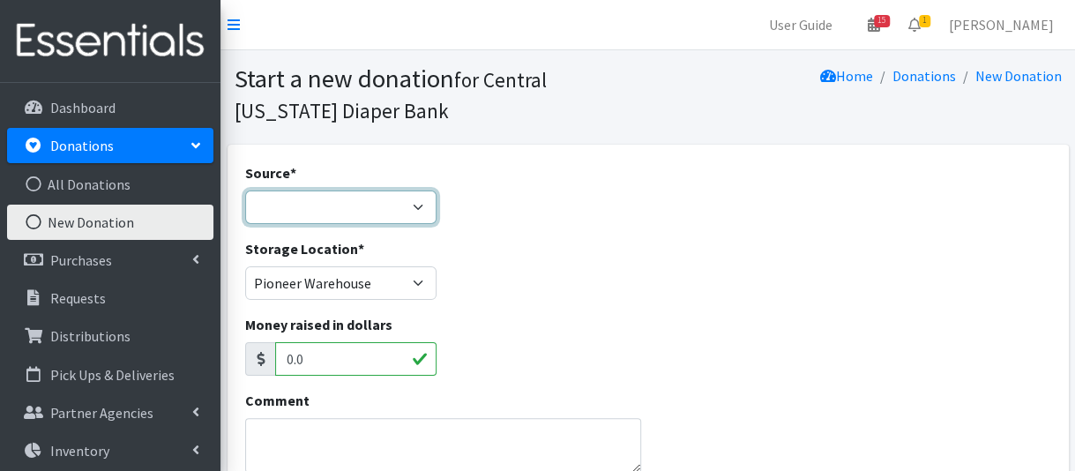
click at [279, 204] on select "Product Drive Manufacturer Donation Site Misc. Donation" at bounding box center [340, 208] width 191 height 34
select select "Product Drive"
click at [245, 191] on select "Product Drive Manufacturer Donation Site Misc. Donation" at bounding box center [340, 208] width 191 height 34
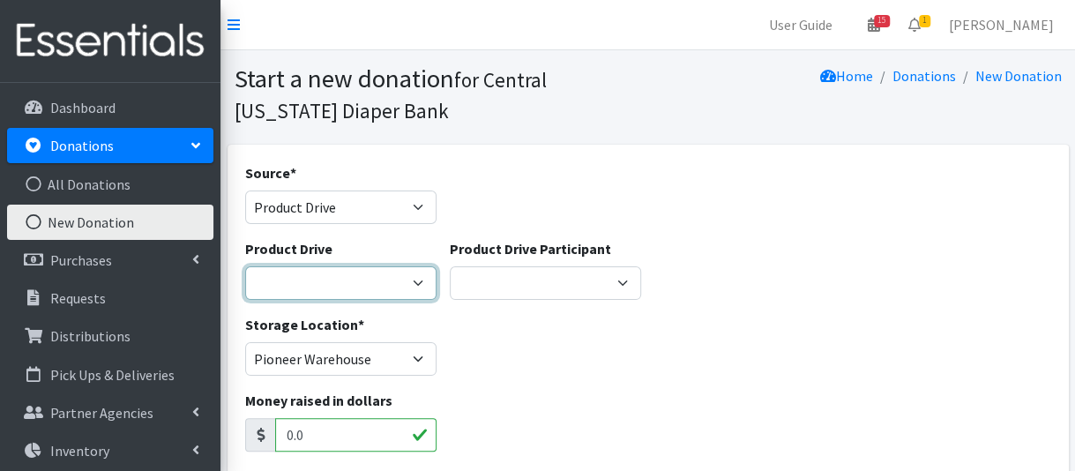
click at [361, 278] on select "AAPC (American Academy of Professional Coders) Alex Debbold Family & Friends Al…" at bounding box center [340, 283] width 191 height 34
select select
click at [245, 266] on select "AAPC (American Academy of Professional Coders) Alex Debbold Family & Friends Al…" at bounding box center [340, 283] width 191 height 34
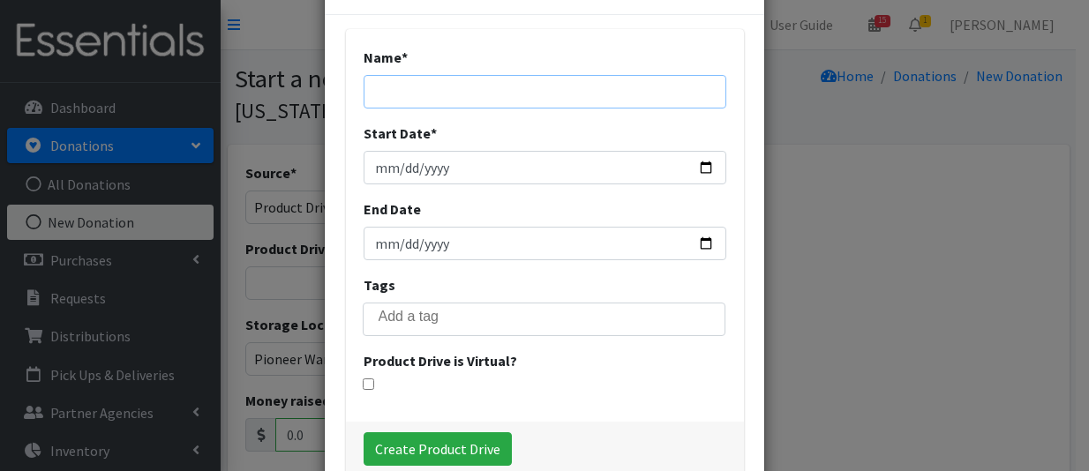
click at [413, 90] on input "Name *" at bounding box center [544, 92] width 363 height 34
type input "Upstate Family Birth Center"
click at [420, 176] on input "Start Date *" at bounding box center [544, 168] width 363 height 34
click at [371, 169] on input "Start Date *" at bounding box center [544, 168] width 363 height 34
click at [699, 174] on input "Start Date *" at bounding box center [544, 168] width 363 height 34
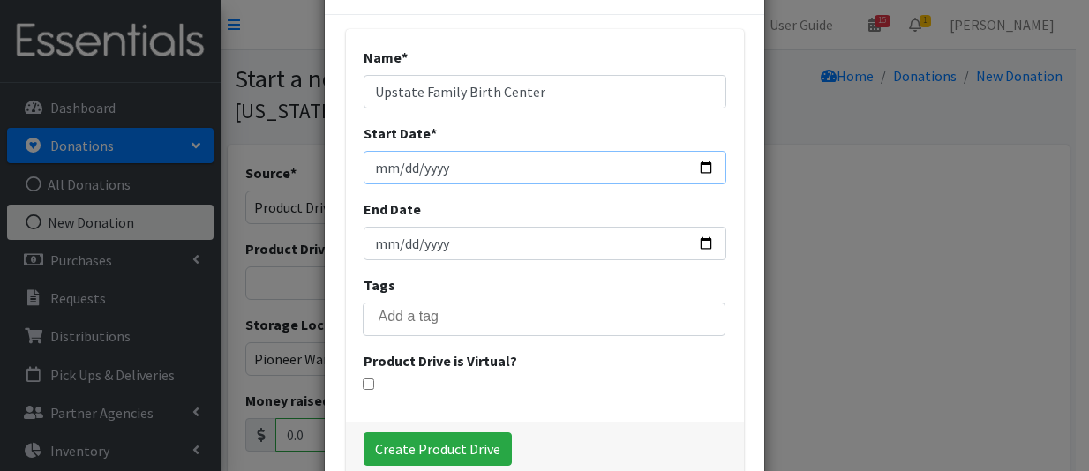
type input "2025-08-01"
click at [483, 234] on input "End Date" at bounding box center [544, 244] width 363 height 34
click at [708, 246] on input "End Date" at bounding box center [544, 244] width 363 height 34
click at [699, 237] on input "2025-09-30" at bounding box center [544, 244] width 363 height 34
type input "2025-08-31"
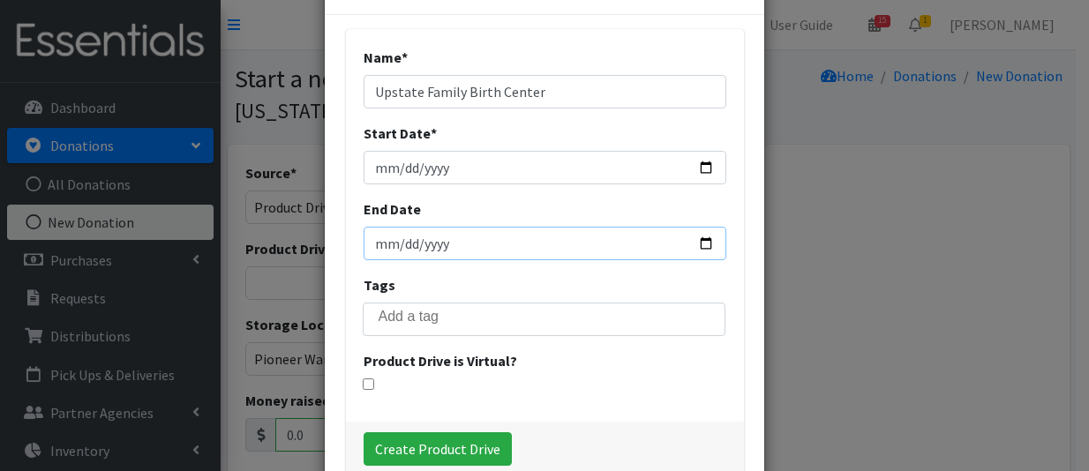
scroll to position [88, 0]
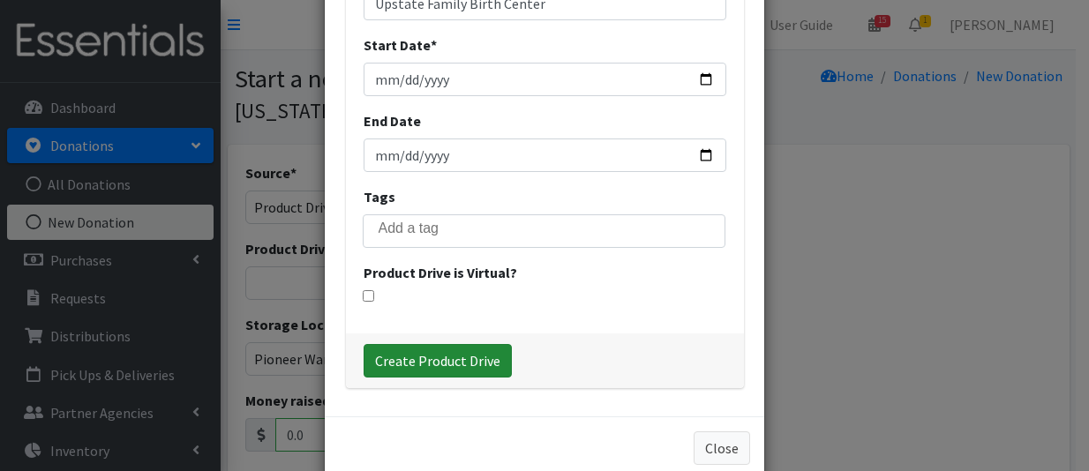
click at [463, 363] on input "Create Product Drive" at bounding box center [437, 361] width 148 height 34
select select "3519"
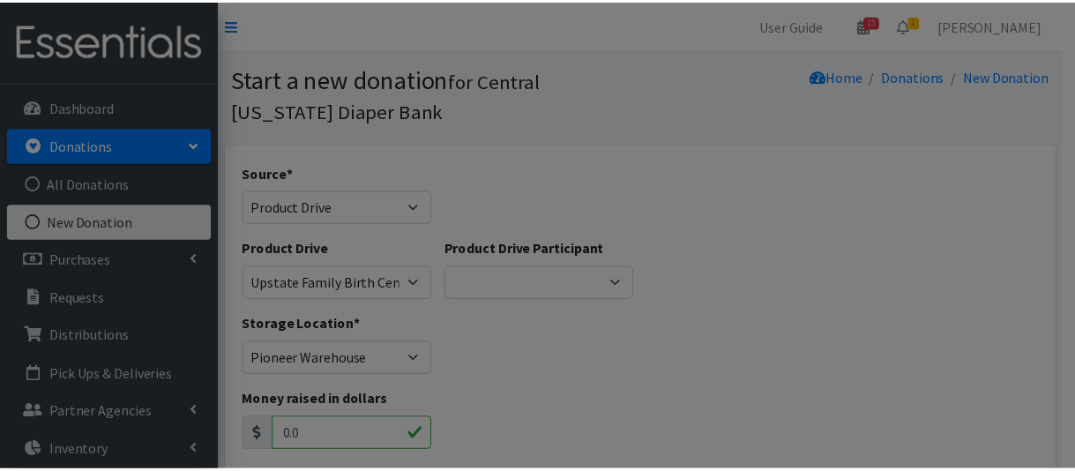
scroll to position [0, 0]
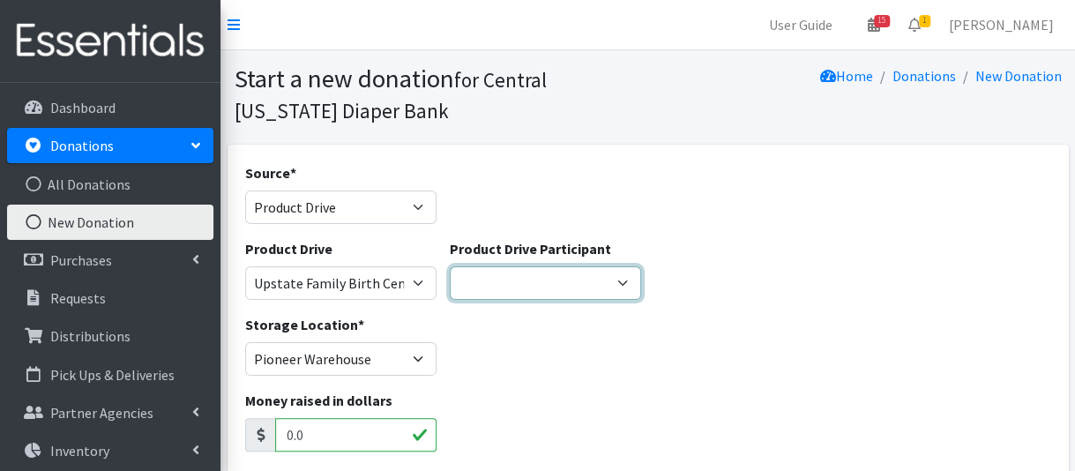
click at [536, 282] on select "Girl Scout Troop 10300 Ellis & Moreland Insurance Rachelle Luckette Kristi Amac…" at bounding box center [545, 283] width 191 height 34
click at [581, 282] on select "Girl Scout Troop 10300 Ellis & Moreland Insurance Rachelle Luckette Kristi Amac…" at bounding box center [545, 283] width 191 height 34
click at [450, 266] on select "Girl Scout Troop 10300 Ellis & Moreland Insurance Rachelle Luckette Kristi Amac…" at bounding box center [545, 283] width 191 height 34
click at [569, 279] on select "Girl Scout Troop 10300 Ellis & Moreland Insurance Rachelle Luckette Kristi Amac…" at bounding box center [545, 283] width 191 height 34
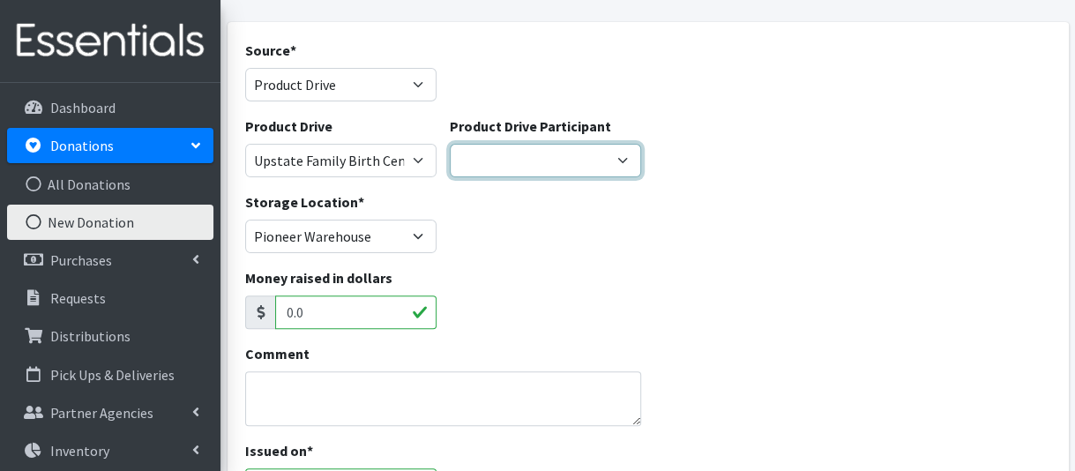
scroll to position [265, 0]
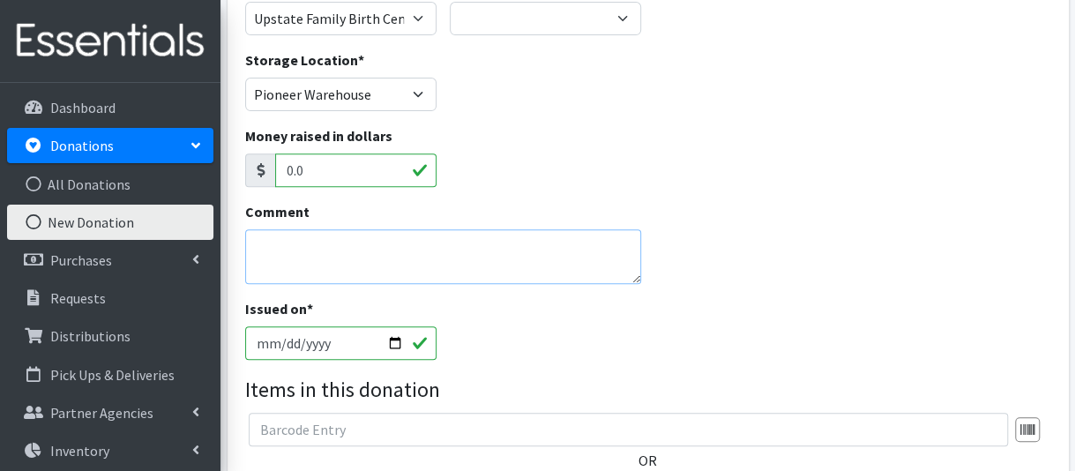
click at [284, 258] on textarea "Comment" at bounding box center [443, 256] width 397 height 55
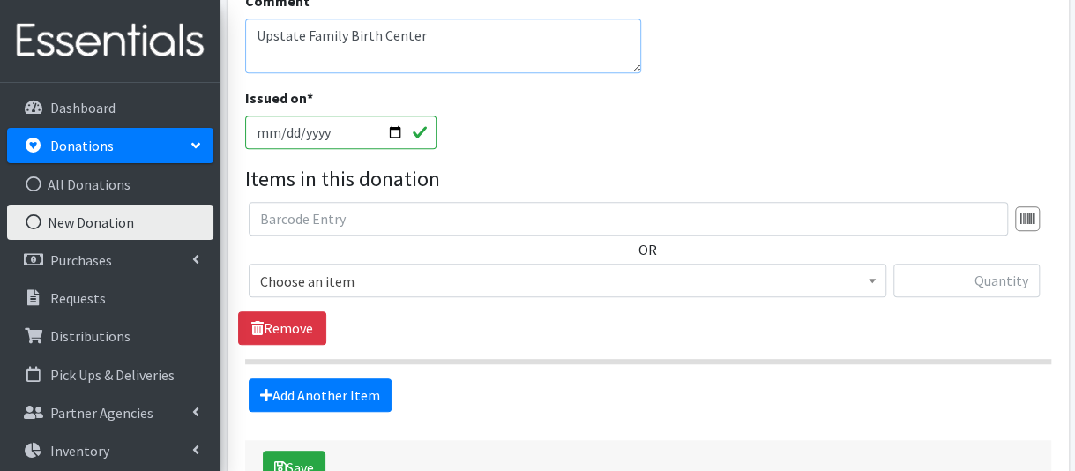
scroll to position [529, 0]
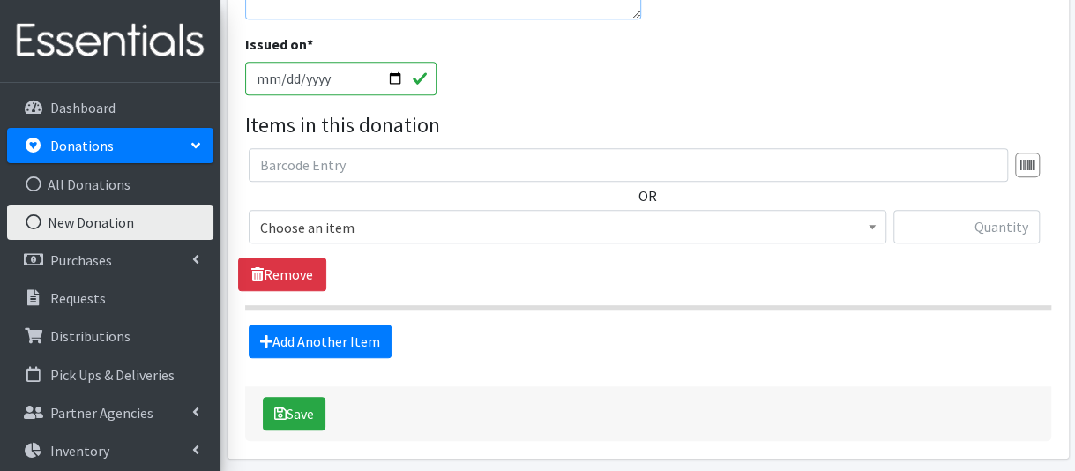
type textarea "Upstate Family Birth Center"
click at [311, 239] on span "Choose an item" at bounding box center [568, 227] width 638 height 34
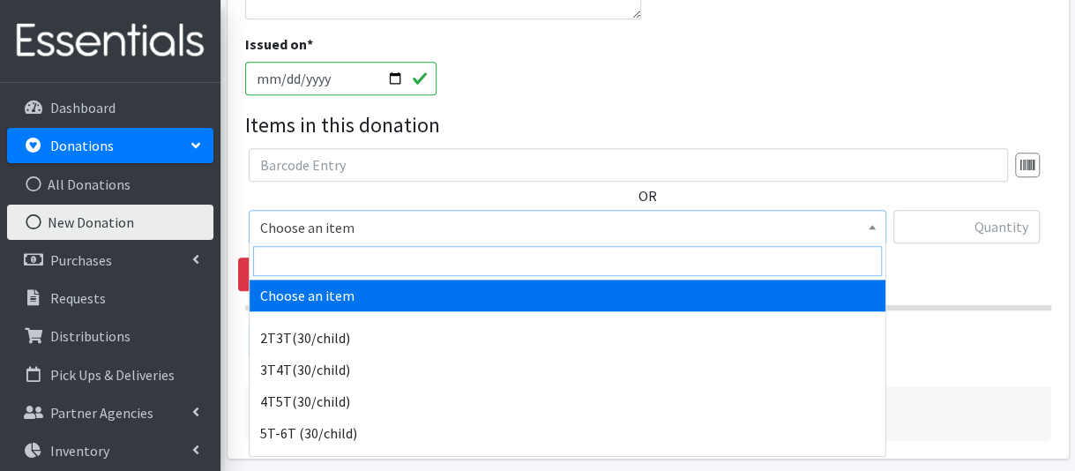
click at [306, 251] on input "search" at bounding box center [567, 261] width 629 height 30
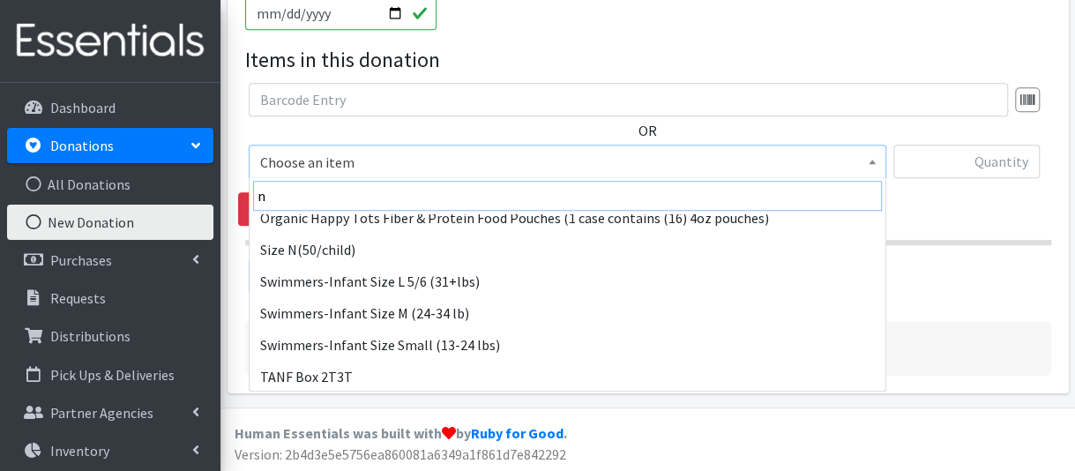
scroll to position [441, 0]
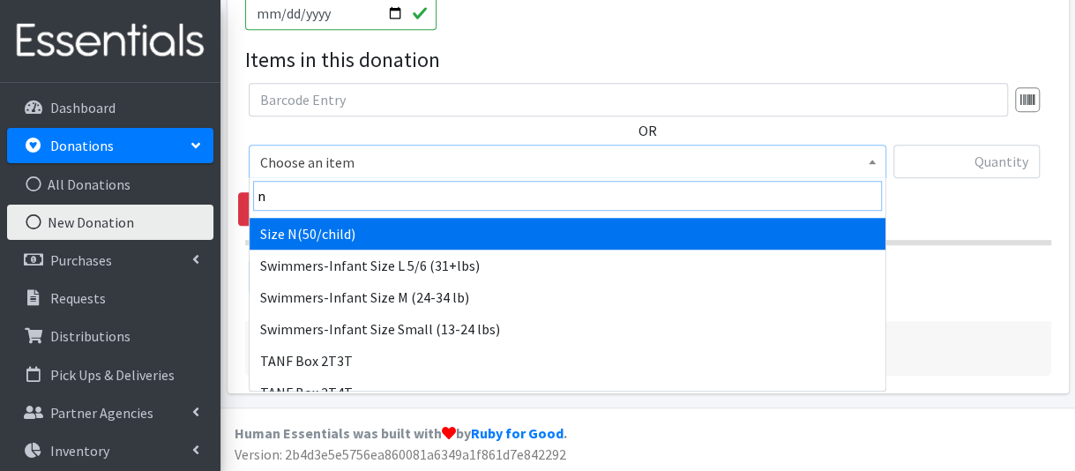
type input "n"
select select "961"
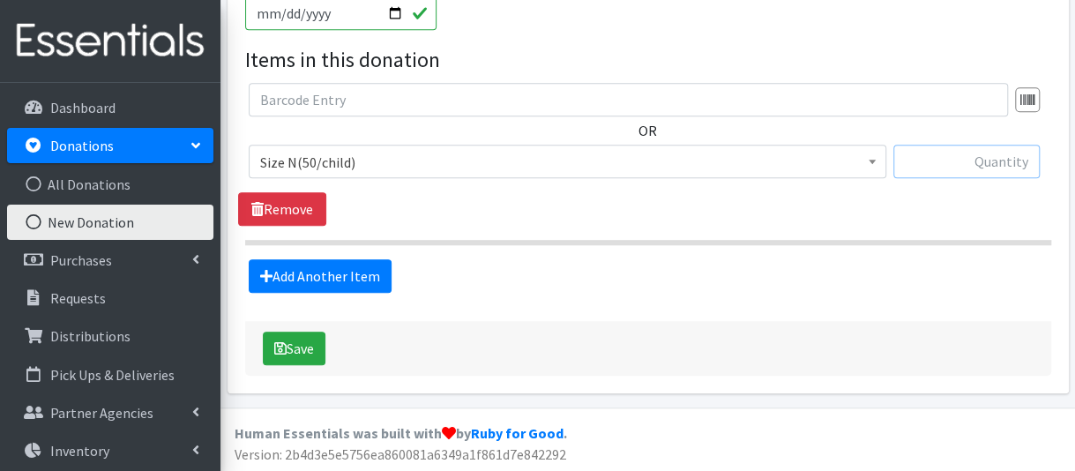
drag, startPoint x: 925, startPoint y: 154, endPoint x: 925, endPoint y: 163, distance: 9.7
click at [925, 161] on input "text" at bounding box center [967, 162] width 146 height 34
type input "56"
click at [341, 273] on link "Add Another Item" at bounding box center [320, 276] width 143 height 34
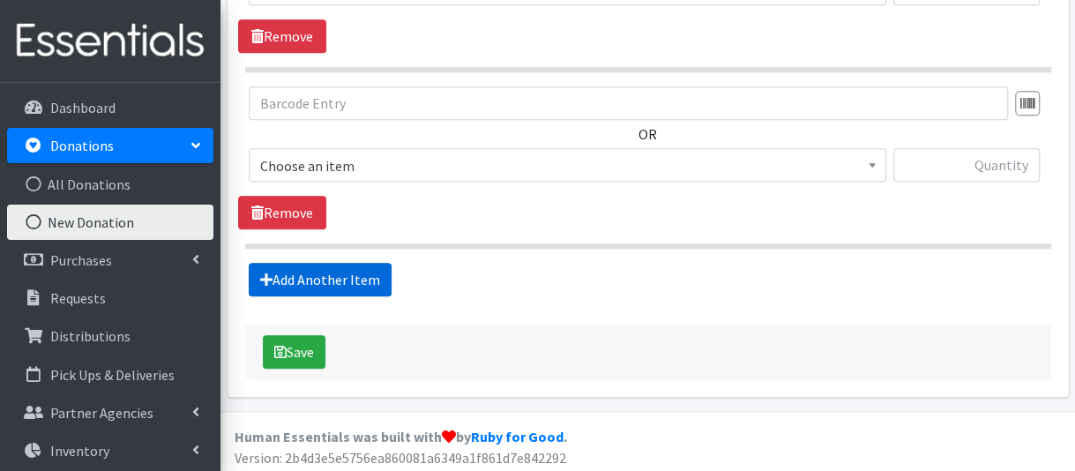
scroll to position [770, 0]
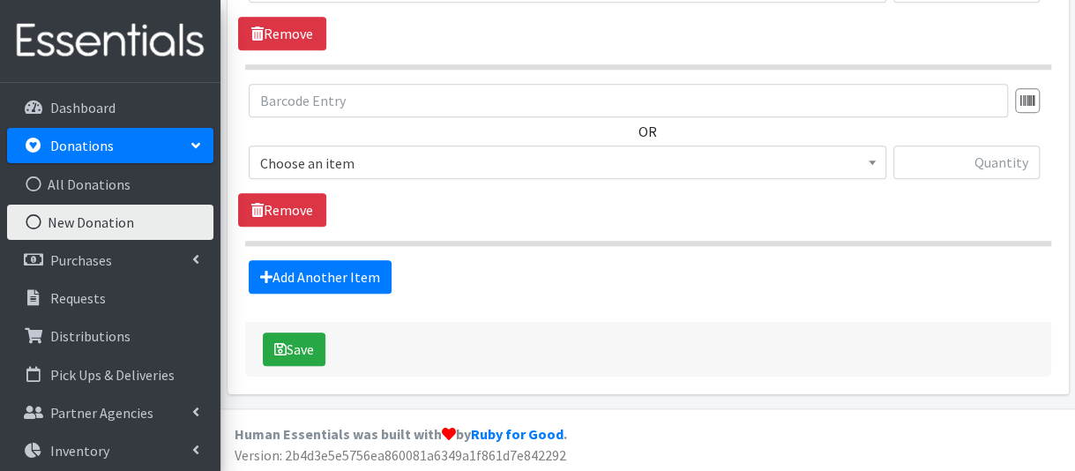
click at [363, 167] on span "Choose an item" at bounding box center [567, 163] width 615 height 25
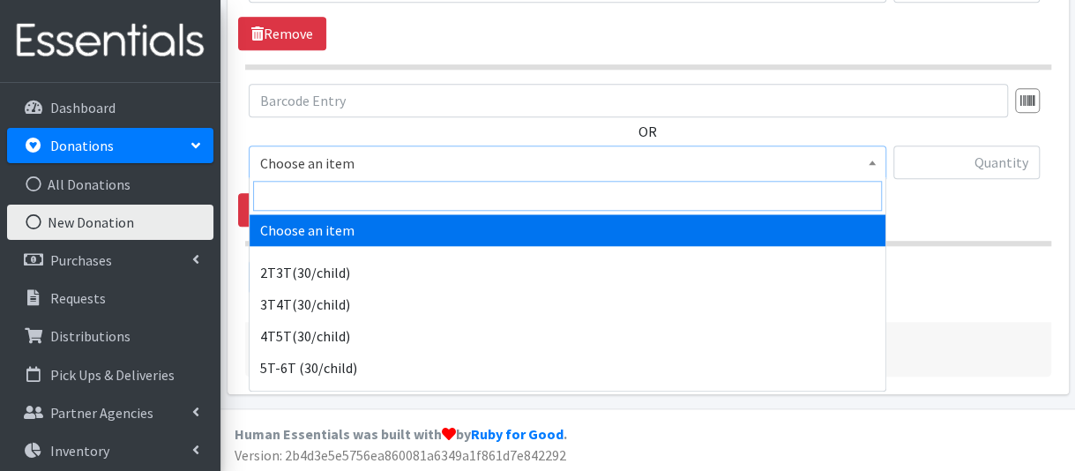
click at [349, 198] on input "search" at bounding box center [567, 196] width 629 height 30
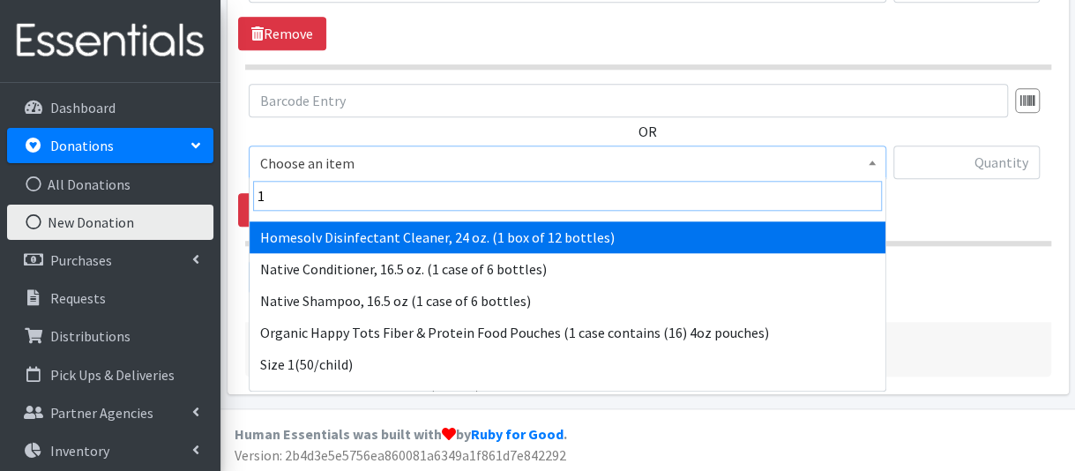
scroll to position [176, 0]
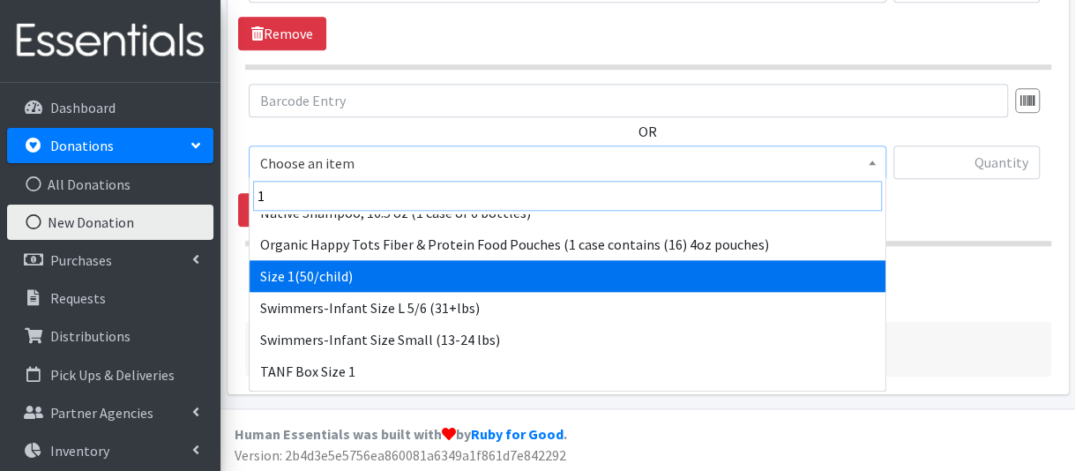
type input "1"
select select "950"
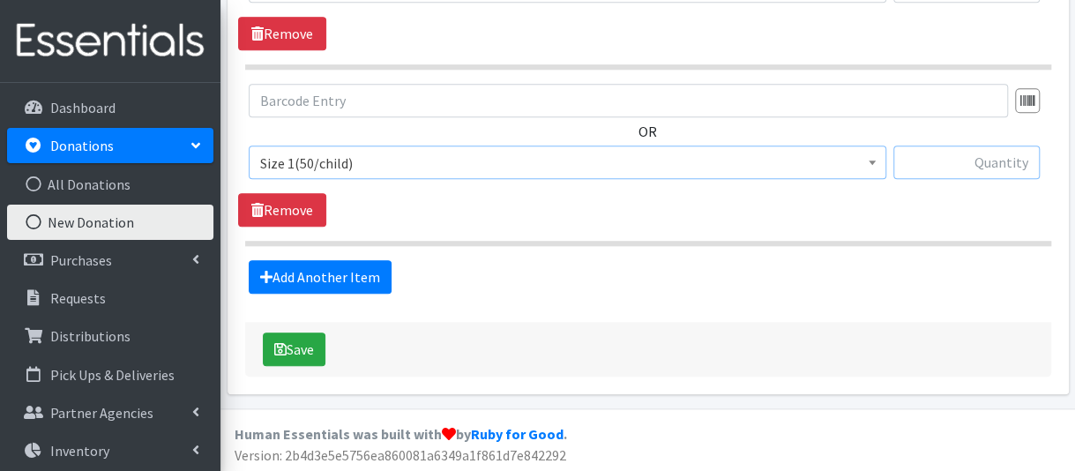
click at [943, 167] on input "text" at bounding box center [967, 163] width 146 height 34
type input "192"
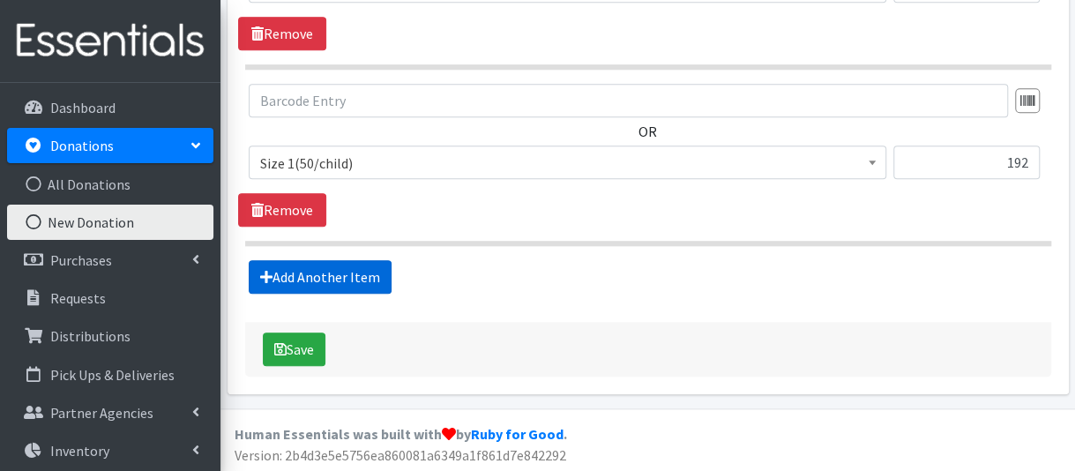
click at [325, 274] on link "Add Another Item" at bounding box center [320, 277] width 143 height 34
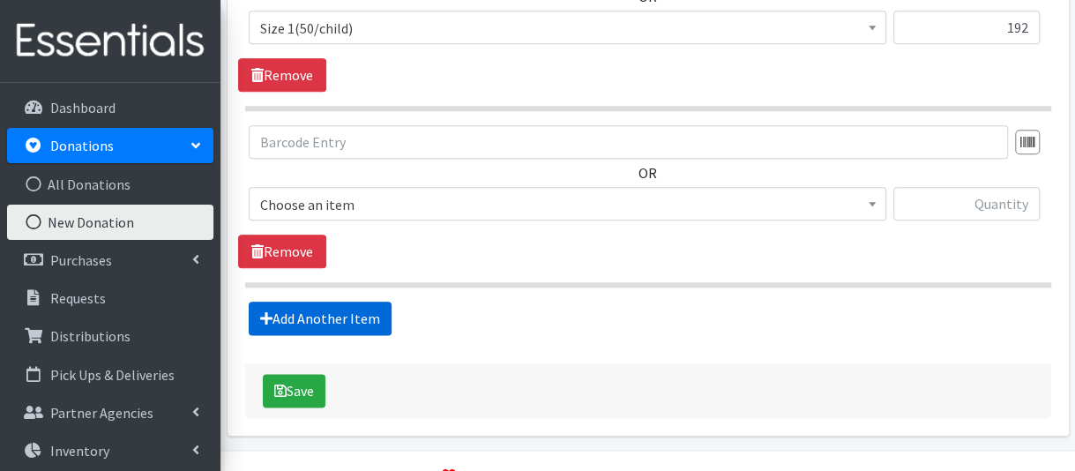
scroll to position [946, 0]
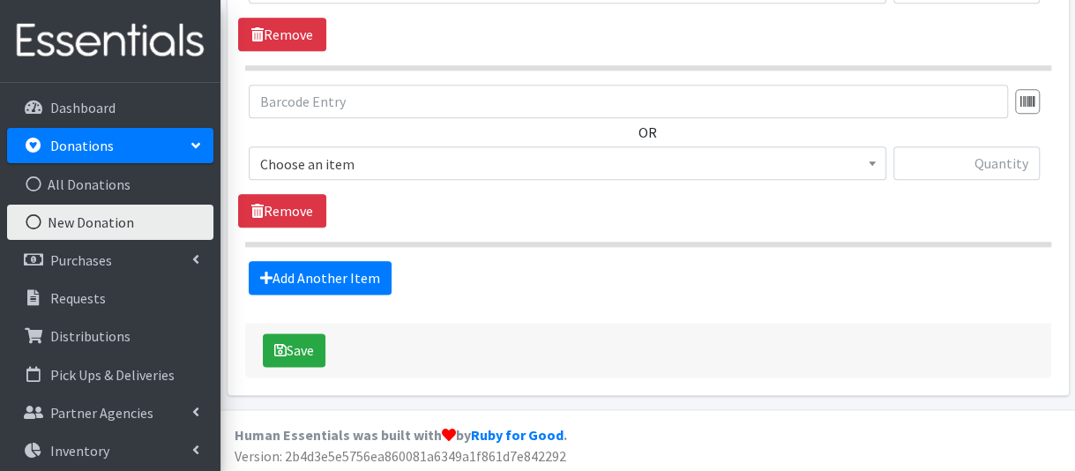
click at [372, 156] on span "Choose an item" at bounding box center [567, 164] width 615 height 25
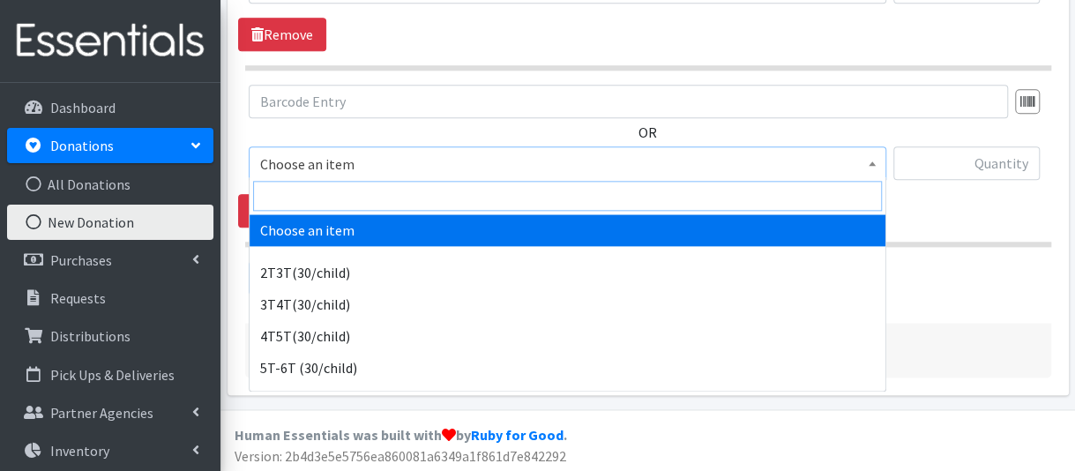
click at [361, 195] on input "search" at bounding box center [567, 196] width 629 height 30
type input "t"
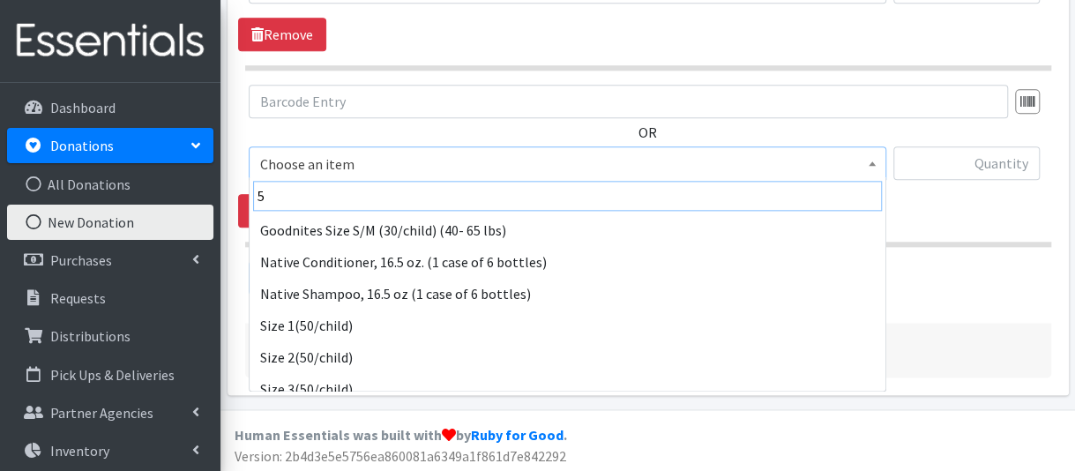
scroll to position [176, 0]
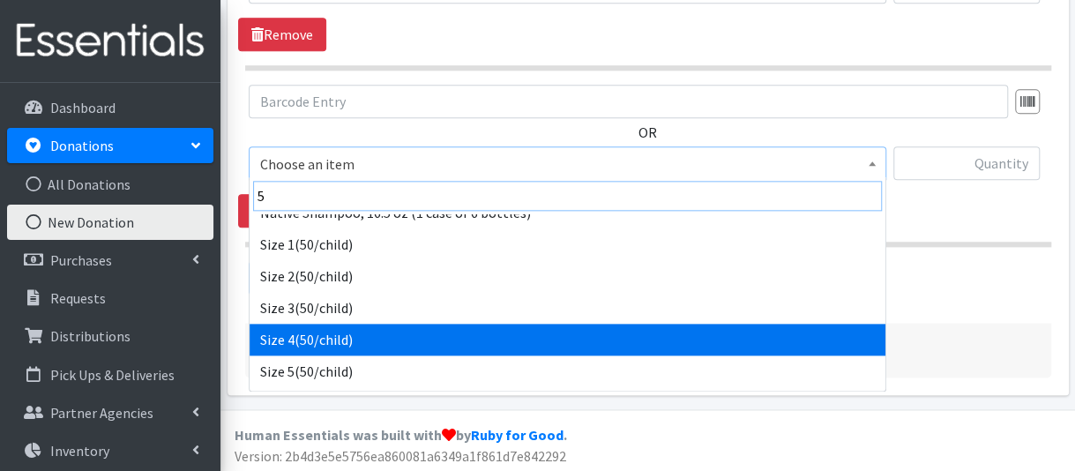
type input "5"
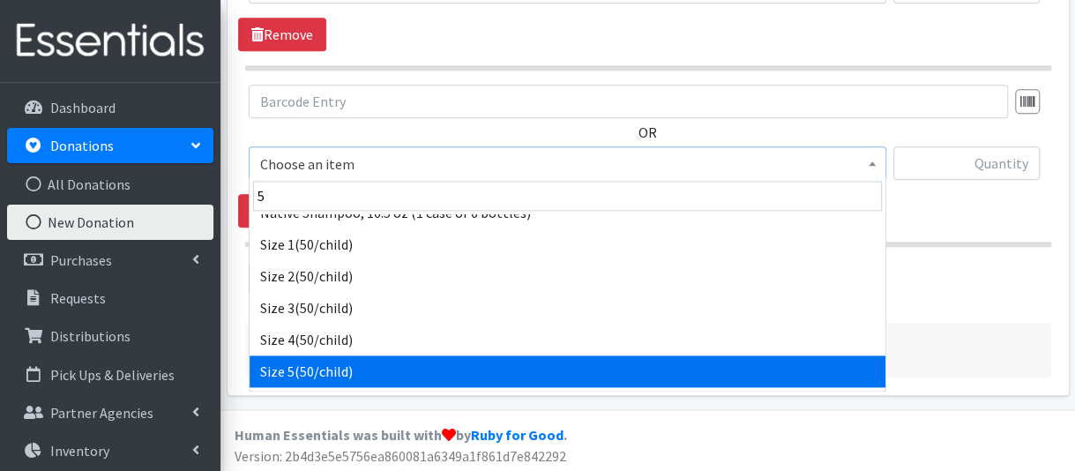
drag, startPoint x: 356, startPoint y: 353, endPoint x: 352, endPoint y: 366, distance: 13.7
select select "964"
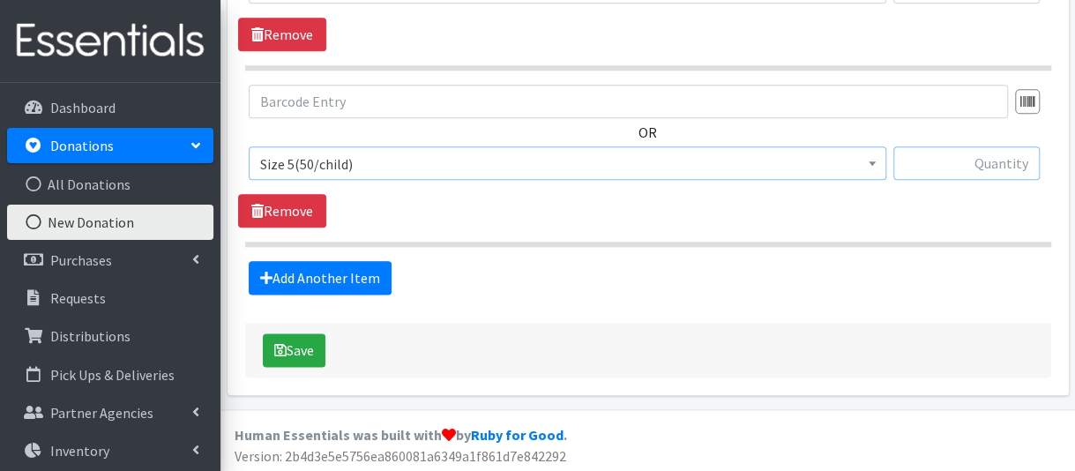
click at [970, 161] on input "text" at bounding box center [967, 163] width 146 height 34
type input "72"
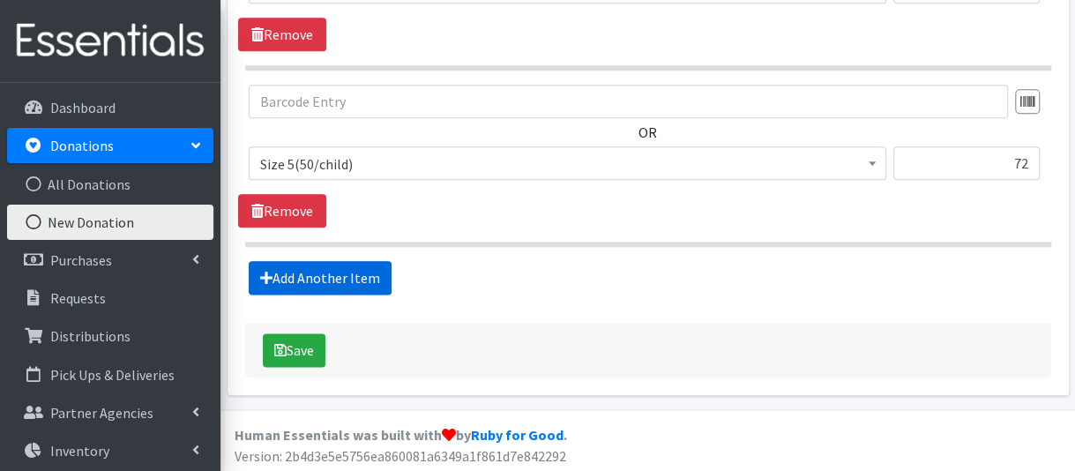
click at [342, 274] on link "Add Another Item" at bounding box center [320, 278] width 143 height 34
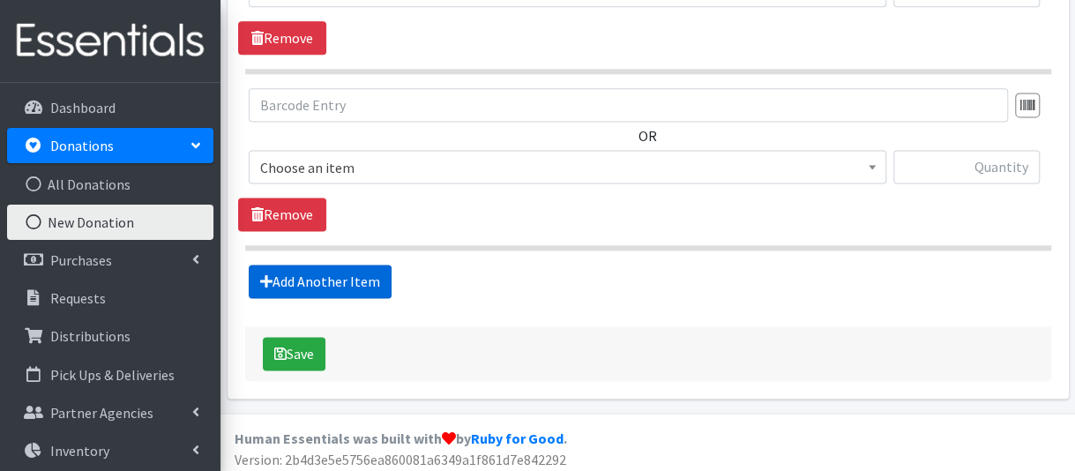
scroll to position [1121, 0]
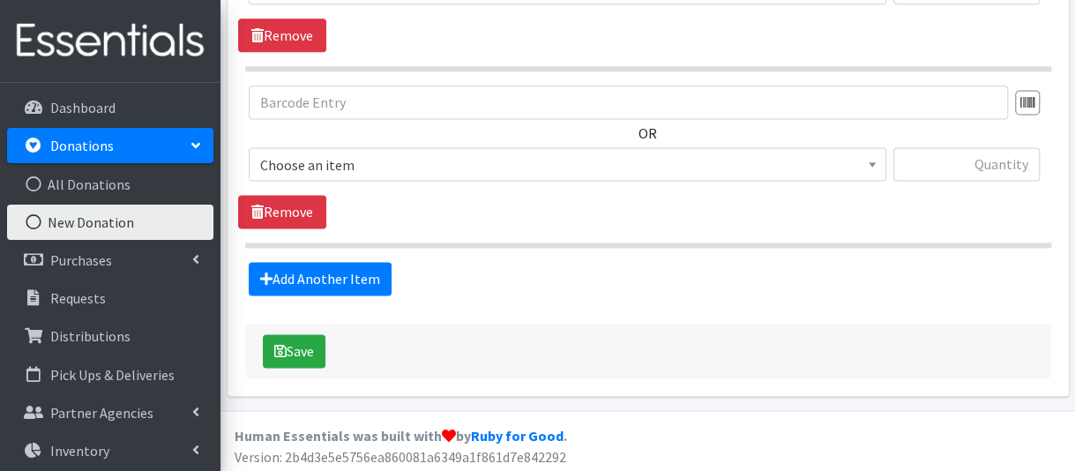
click at [365, 171] on span "Choose an item" at bounding box center [567, 165] width 615 height 25
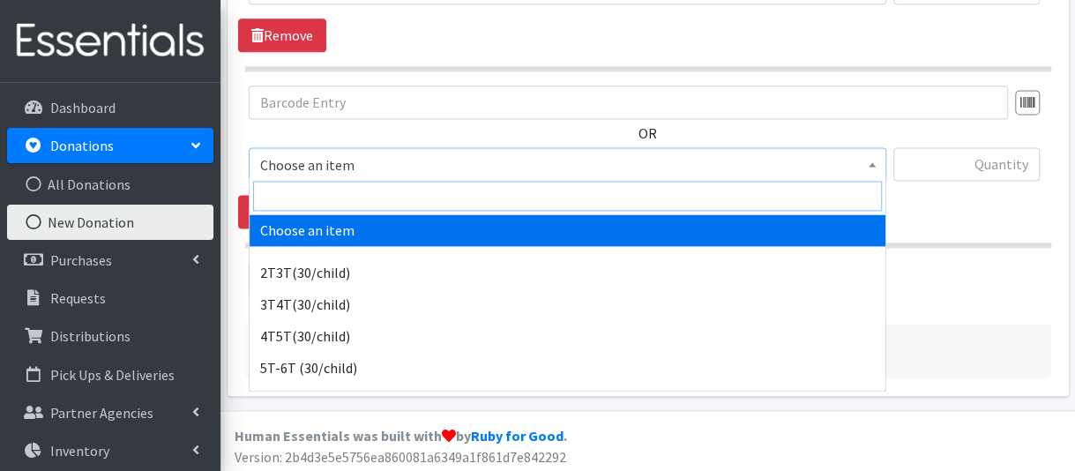
click at [364, 188] on input "search" at bounding box center [567, 196] width 629 height 30
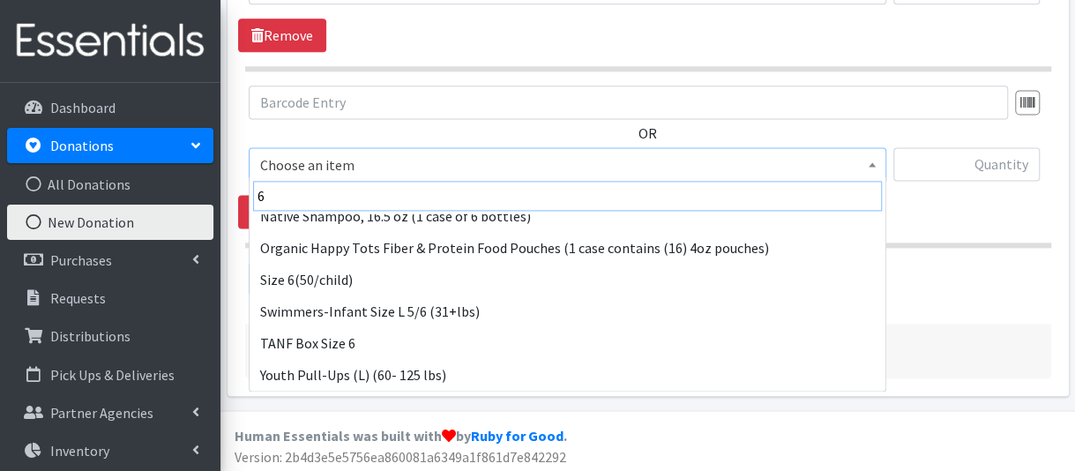
scroll to position [176, 0]
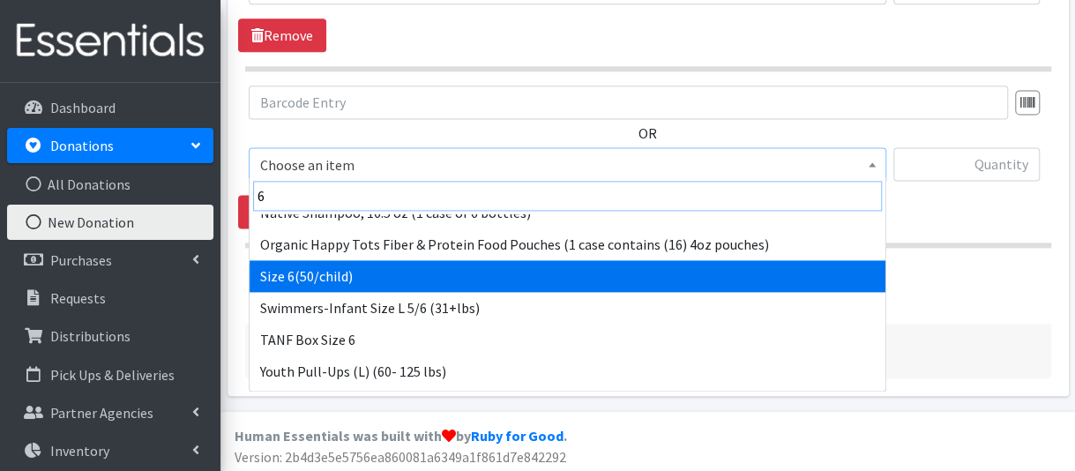
type input "6"
select select "966"
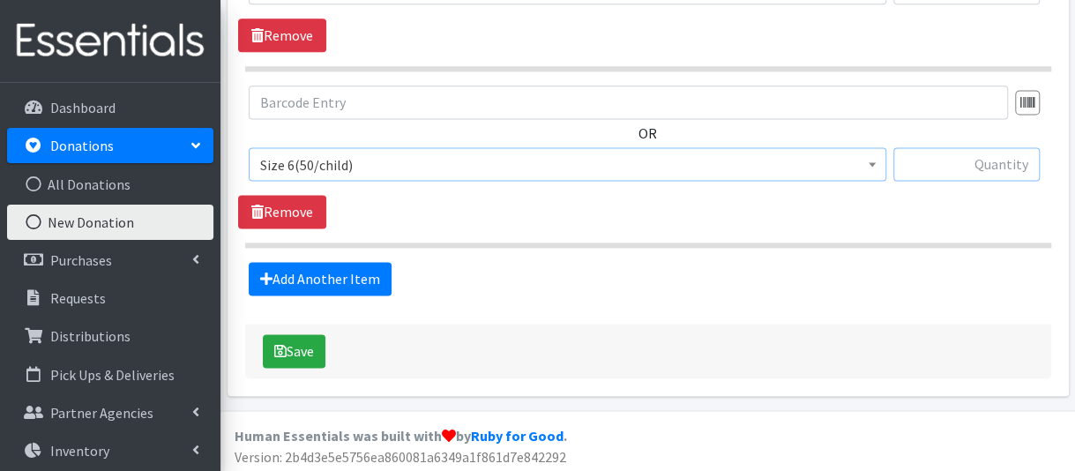
click at [923, 161] on input "text" at bounding box center [967, 164] width 146 height 34
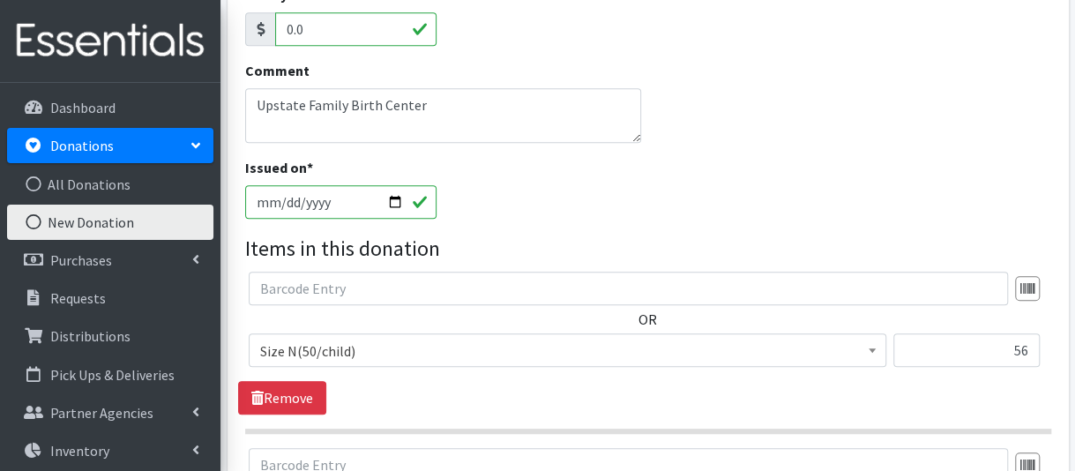
scroll to position [327, 0]
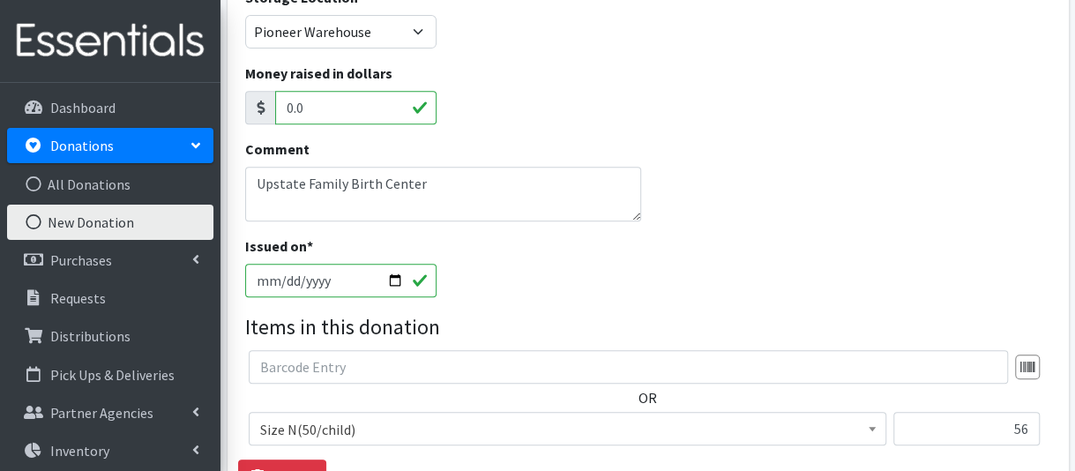
type input "186"
click at [438, 181] on textarea "Upstate Family Birth Center" at bounding box center [443, 194] width 397 height 55
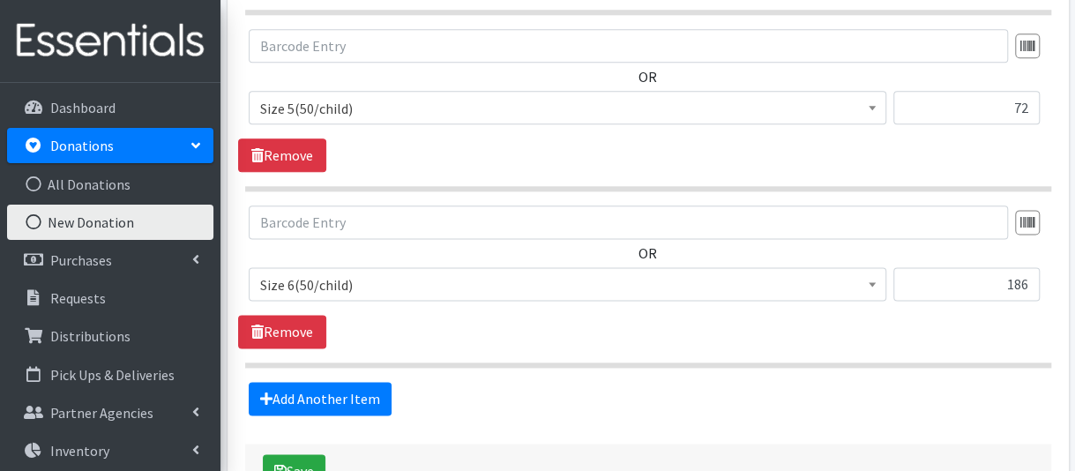
scroll to position [1121, 0]
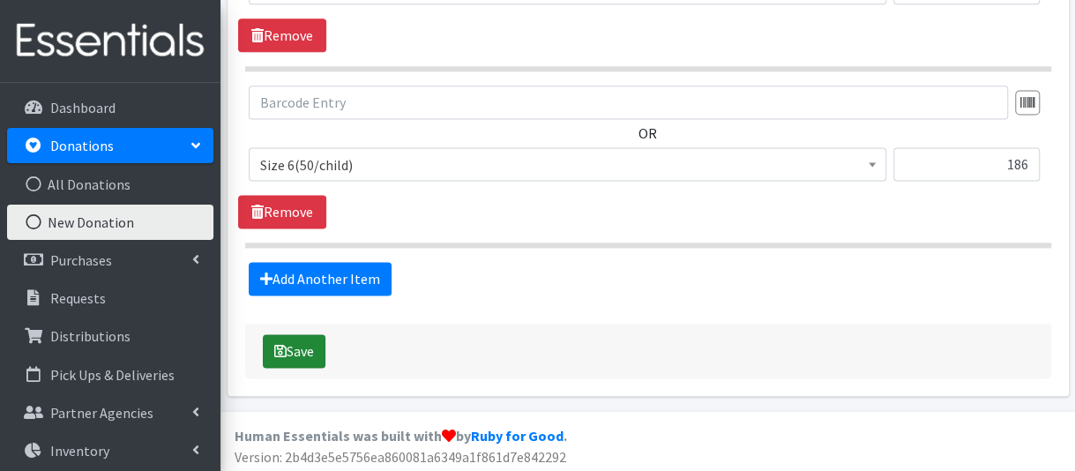
type textarea "Upstate Family Birth Center 2 baby wash & fem. products"
click at [303, 348] on button "Save" at bounding box center [294, 351] width 63 height 34
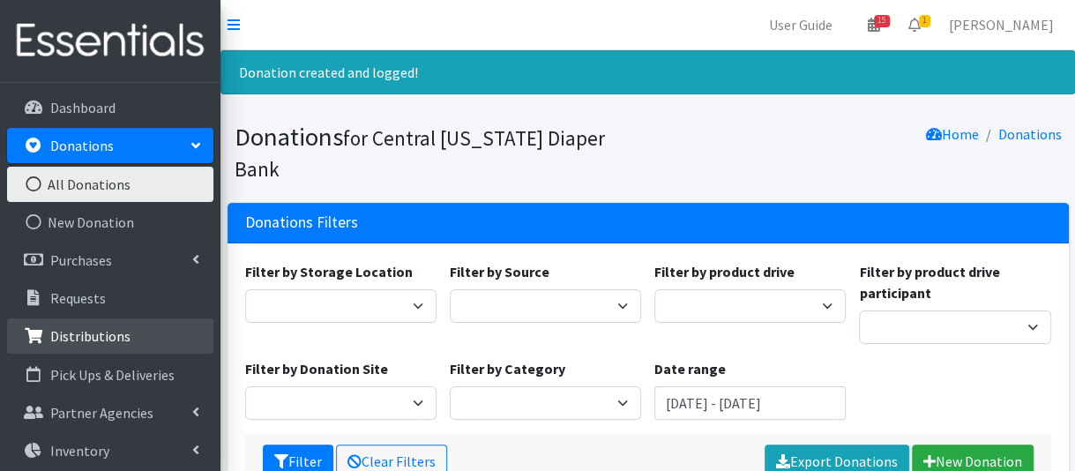
click at [100, 336] on p "Distributions" at bounding box center [90, 336] width 80 height 18
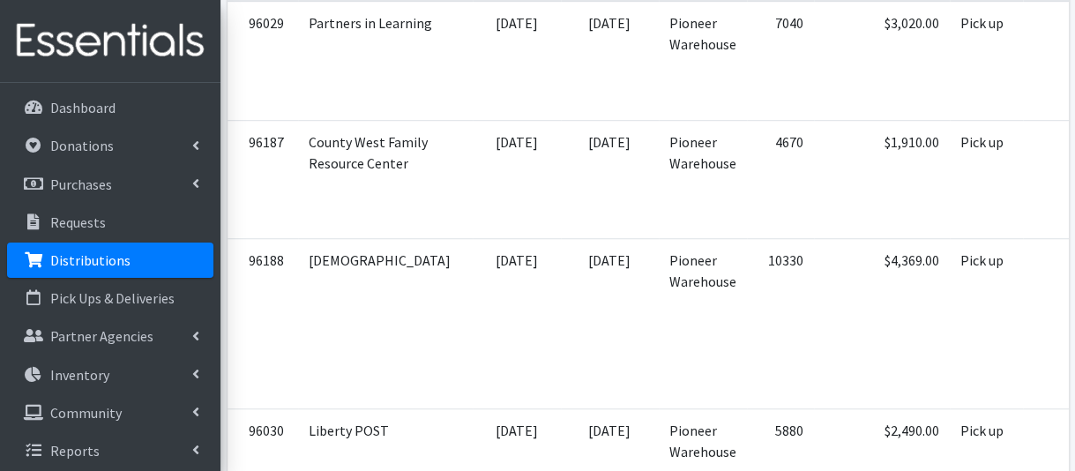
scroll to position [529, 0]
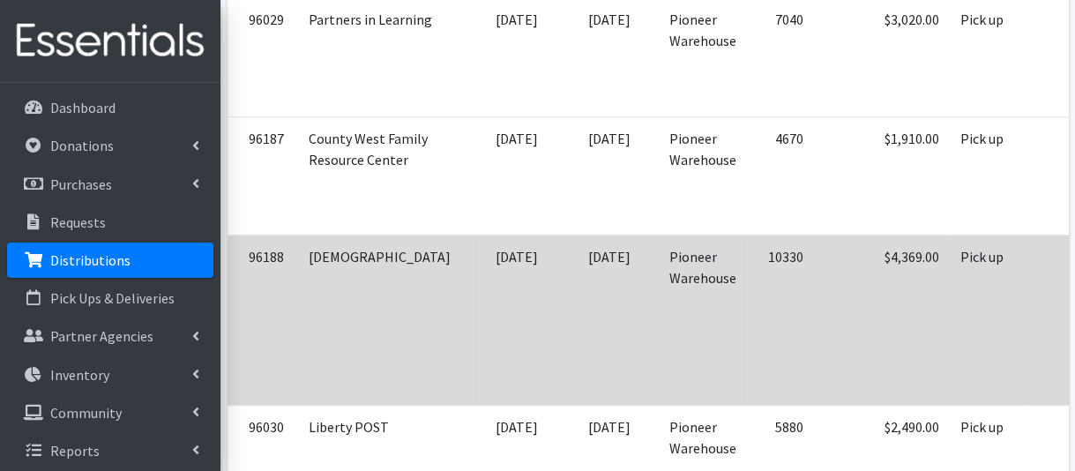
click at [662, 302] on td "Pioneer Warehouse" at bounding box center [703, 320] width 88 height 170
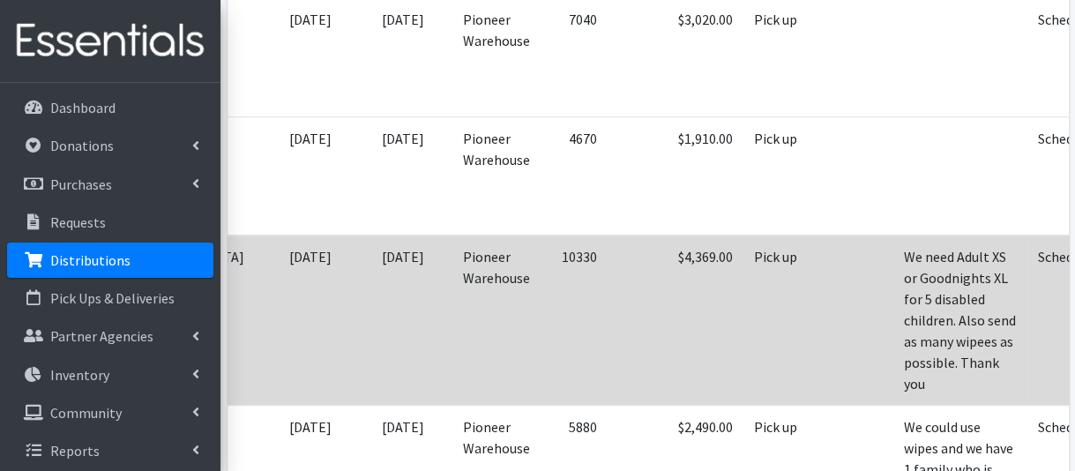
scroll to position [0, 221]
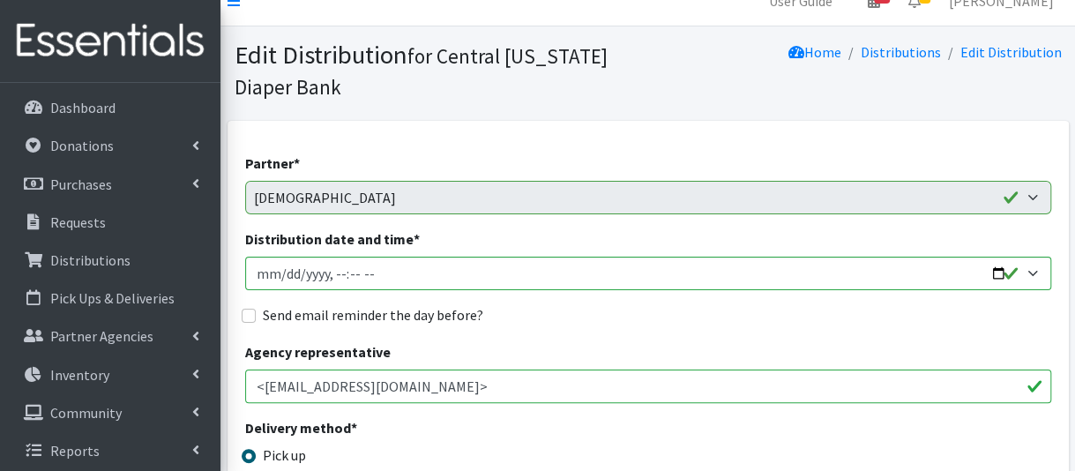
scroll to position [176, 0]
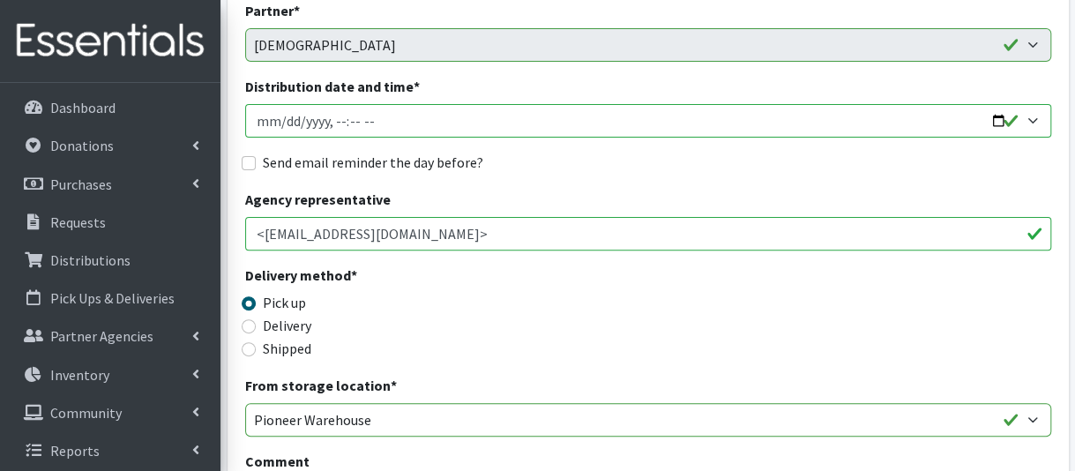
click at [282, 121] on input "Distribution date and time *" at bounding box center [648, 121] width 806 height 34
click at [327, 119] on input "Distribution date and time *" at bounding box center [648, 121] width 806 height 34
type input "[DATE]T09:00"
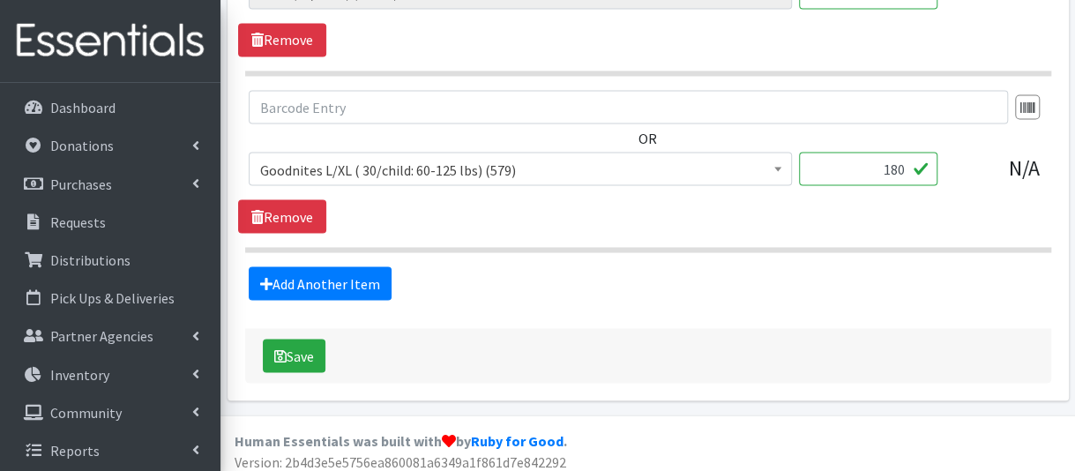
scroll to position [1540, 0]
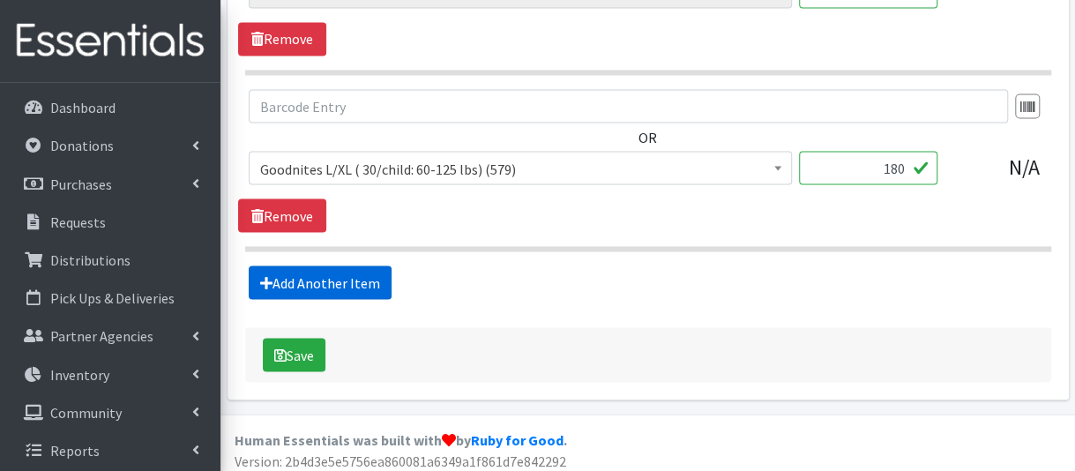
click at [326, 274] on link "Add Another Item" at bounding box center [320, 283] width 143 height 34
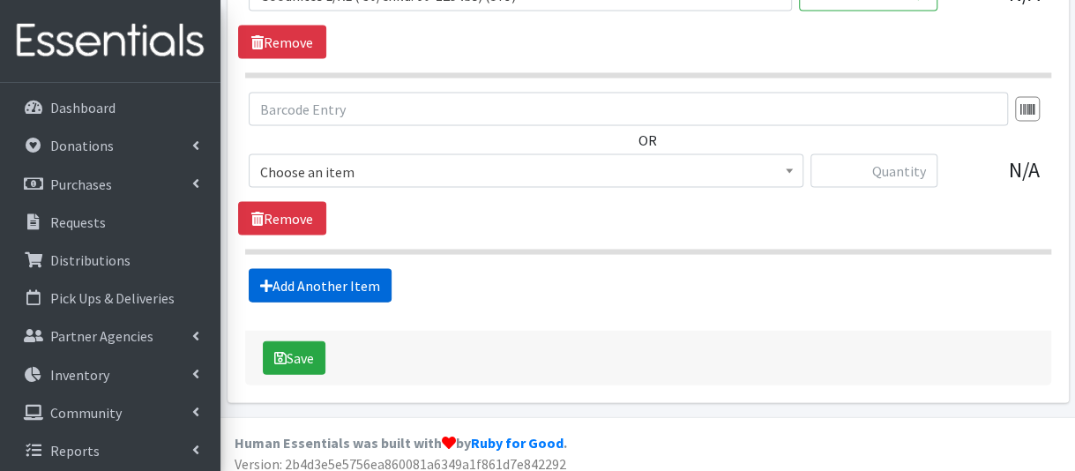
scroll to position [1716, 0]
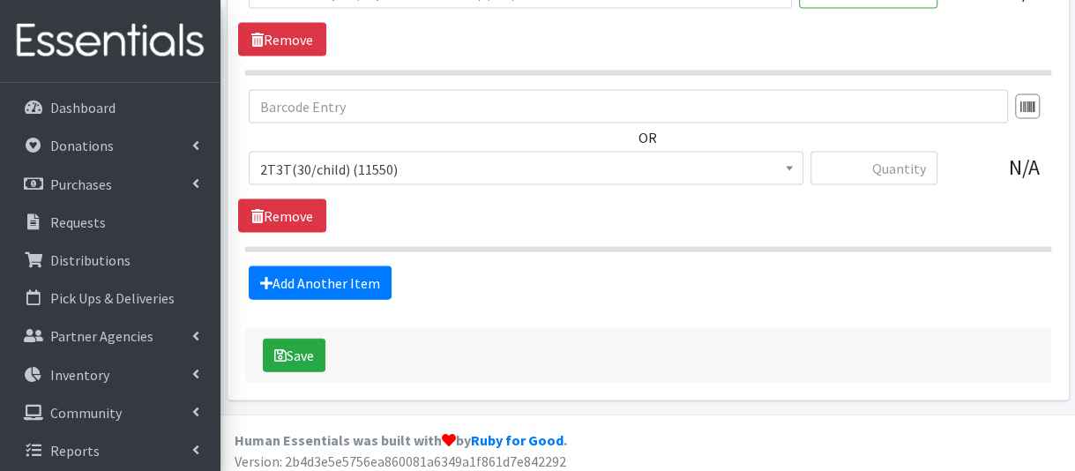
click at [329, 160] on span "2T3T(30/child) (11550)" at bounding box center [526, 169] width 532 height 25
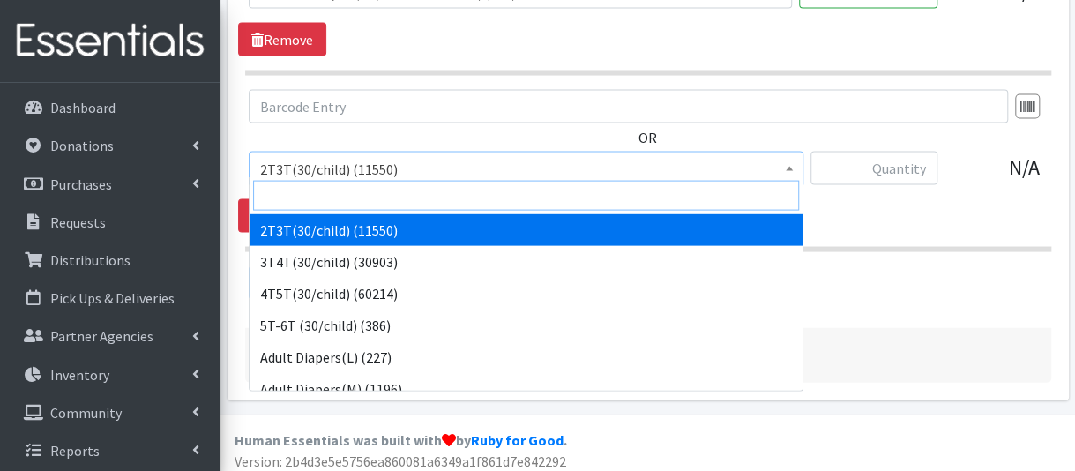
click at [323, 197] on input "search" at bounding box center [526, 196] width 546 height 30
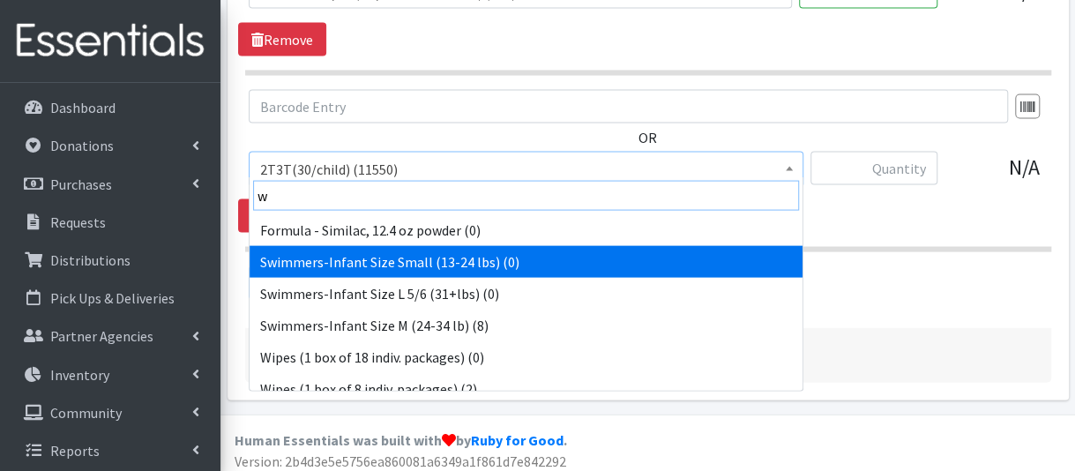
scroll to position [14, 0]
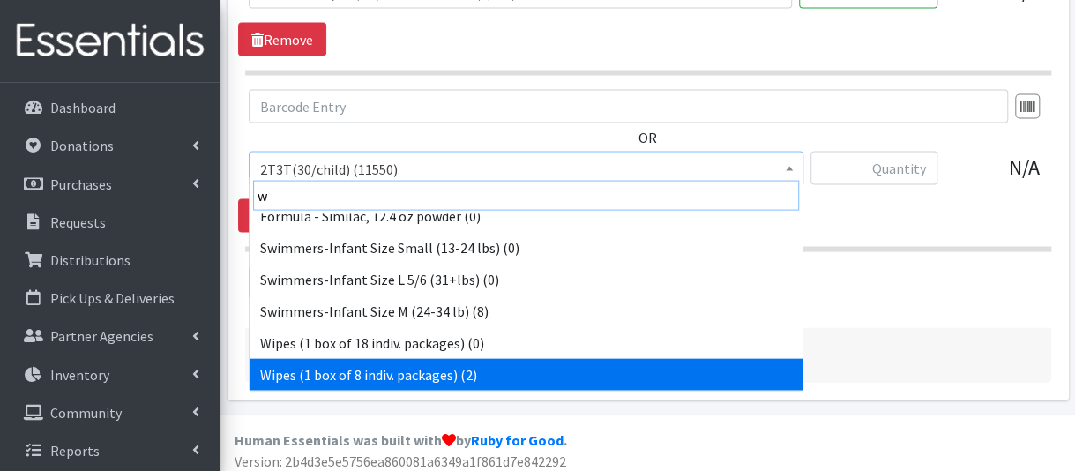
type input "w"
select select "6265"
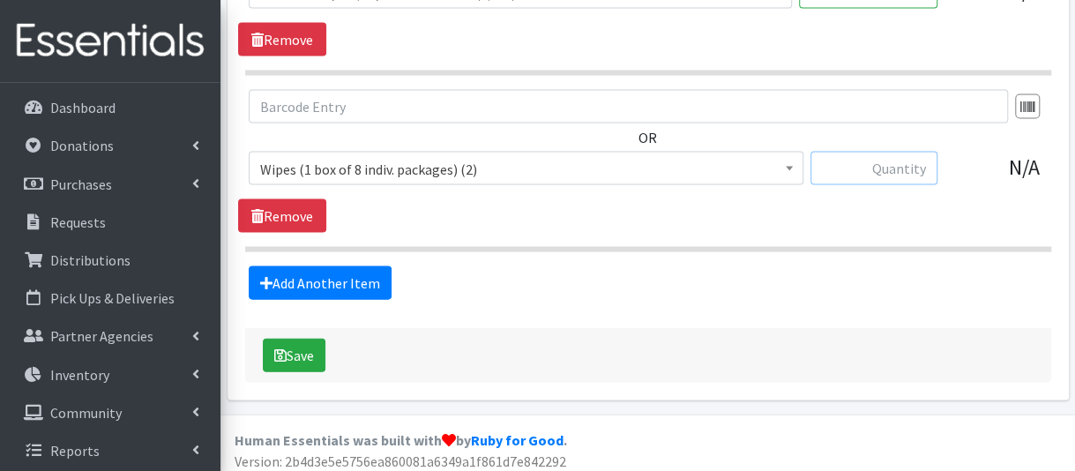
click at [914, 162] on input "text" at bounding box center [874, 169] width 127 height 34
type input "2"
click at [305, 340] on button "Save" at bounding box center [294, 356] width 63 height 34
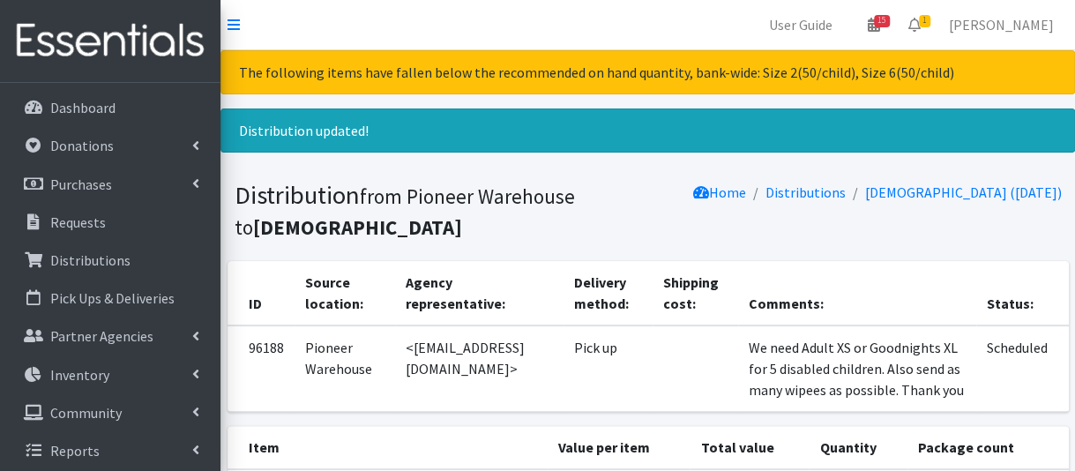
click at [566, 257] on section "Distribution from Pioneer Warehouse to [DEMOGRAPHIC_DATA] Home Distributions [D…" at bounding box center [648, 214] width 855 height 94
click at [102, 259] on p "Distributions" at bounding box center [90, 260] width 80 height 18
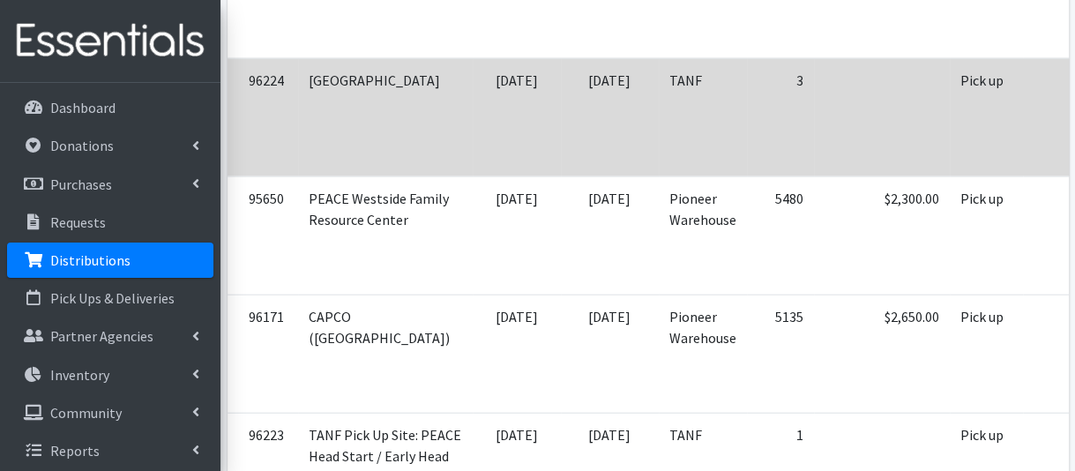
scroll to position [1853, 0]
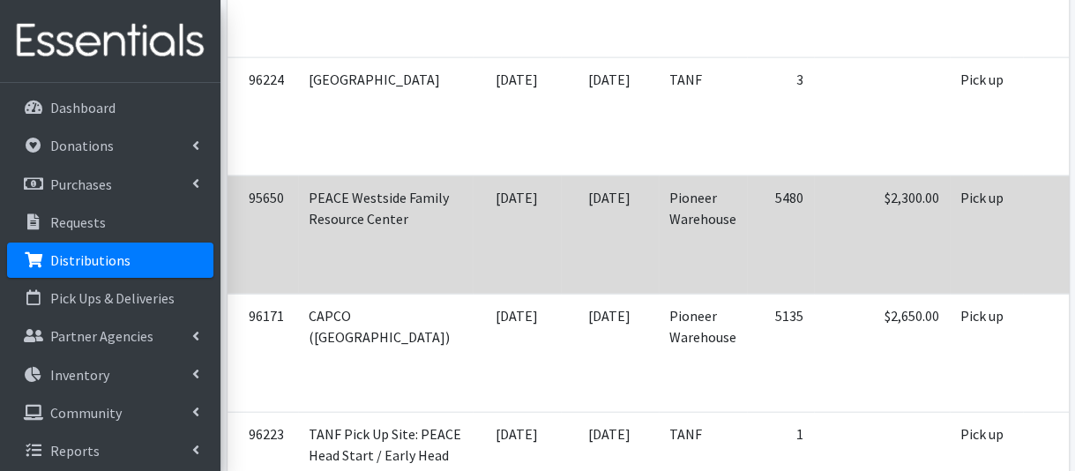
click at [747, 232] on td "5480" at bounding box center [780, 235] width 67 height 118
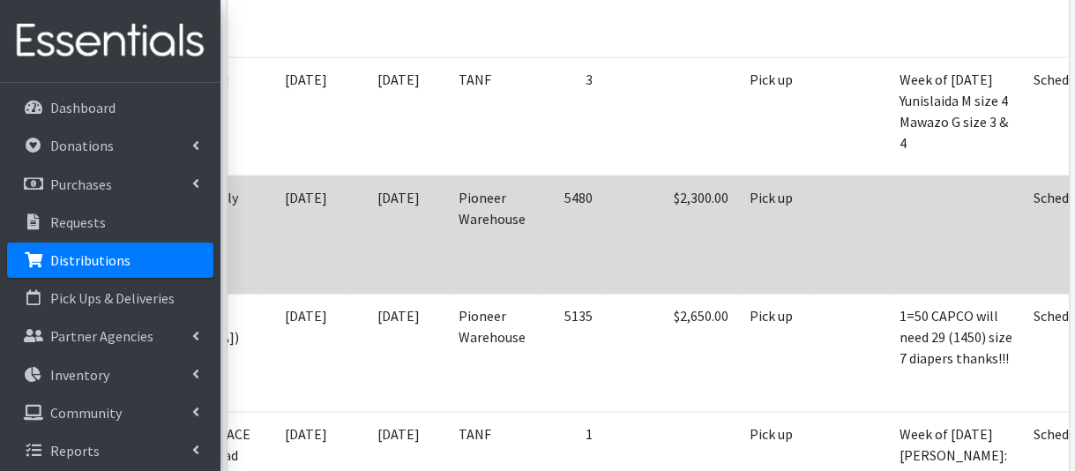
scroll to position [0, 221]
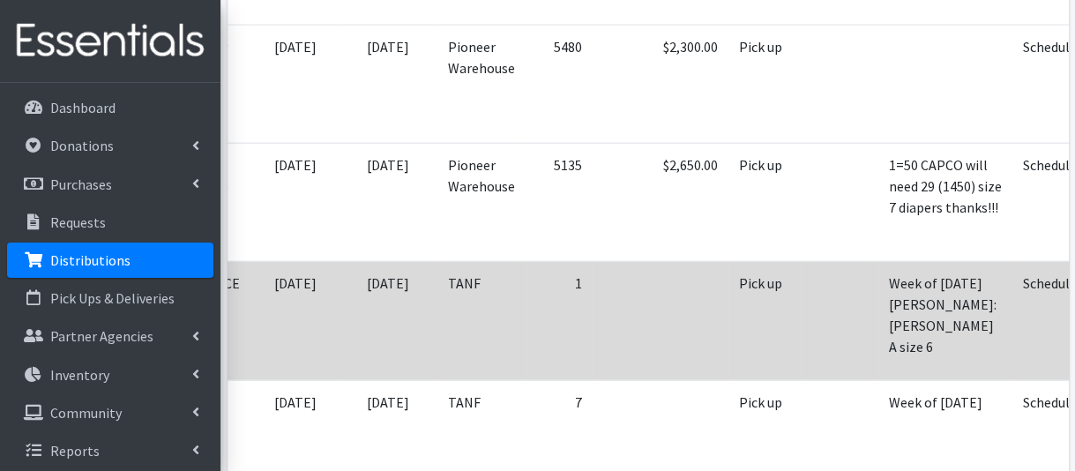
scroll to position [2206, 0]
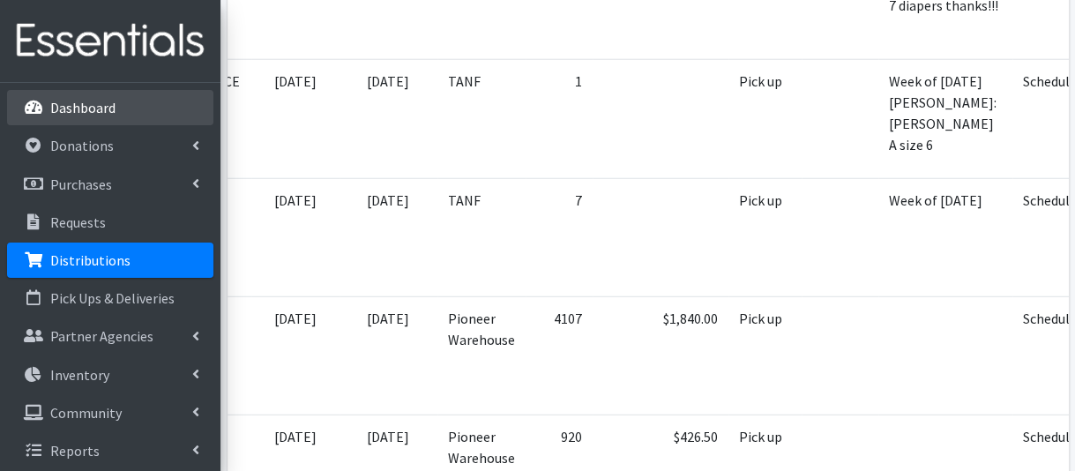
click at [94, 116] on p "Dashboard" at bounding box center [82, 108] width 65 height 18
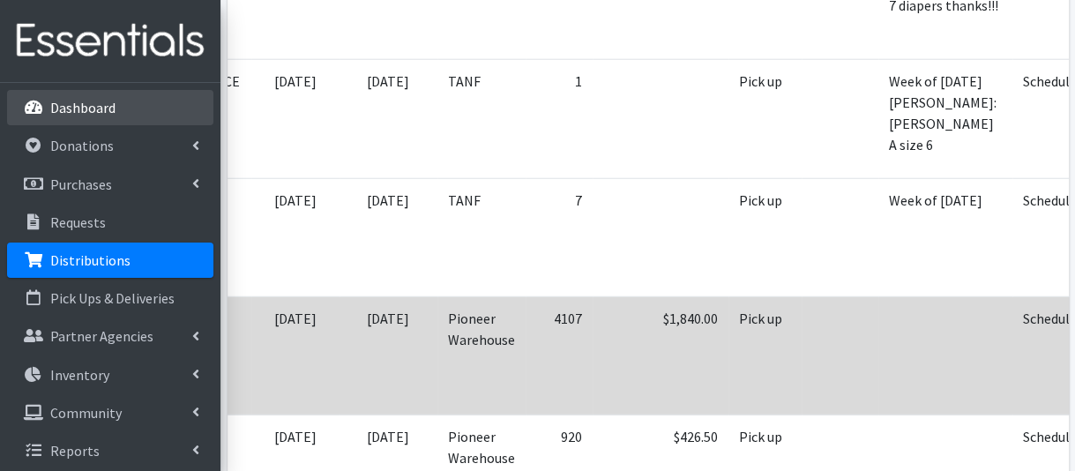
scroll to position [2303, 0]
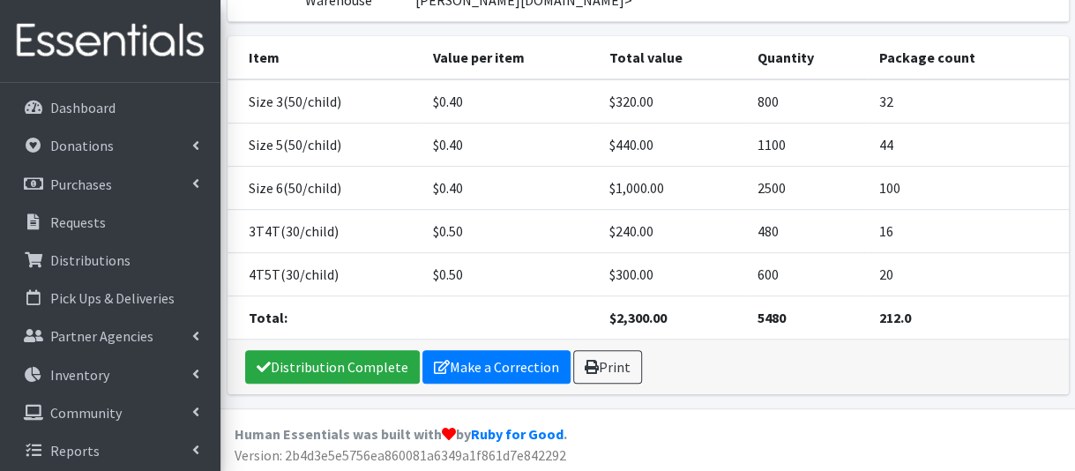
scroll to position [253, 0]
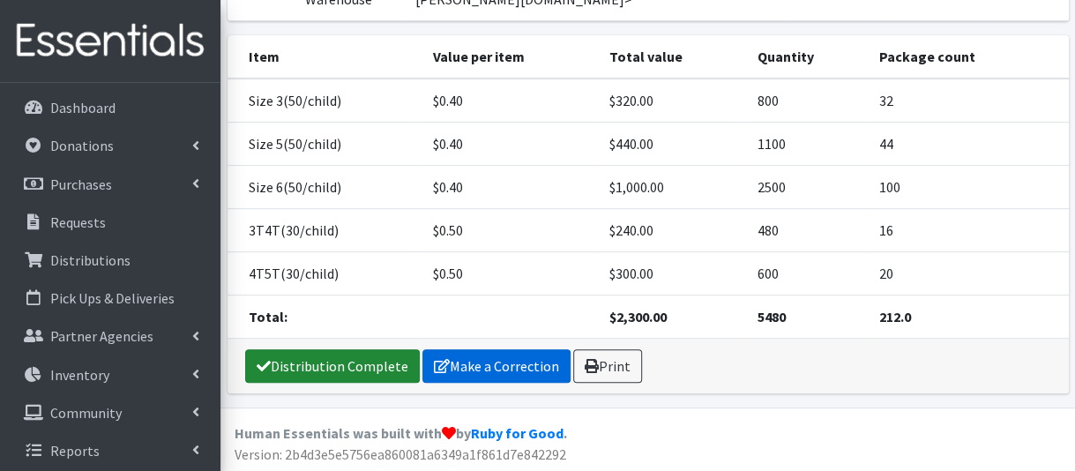
click at [362, 368] on link "Distribution Complete" at bounding box center [332, 366] width 175 height 34
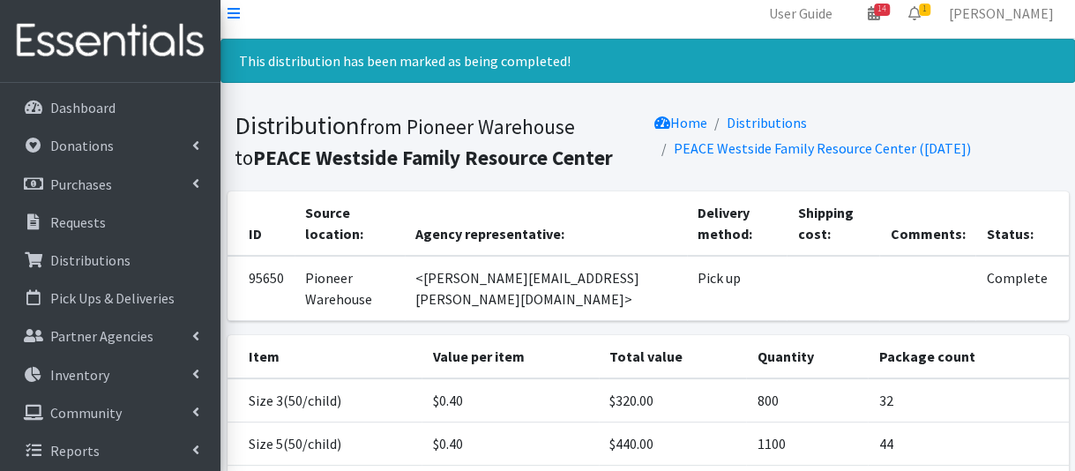
scroll to position [0, 0]
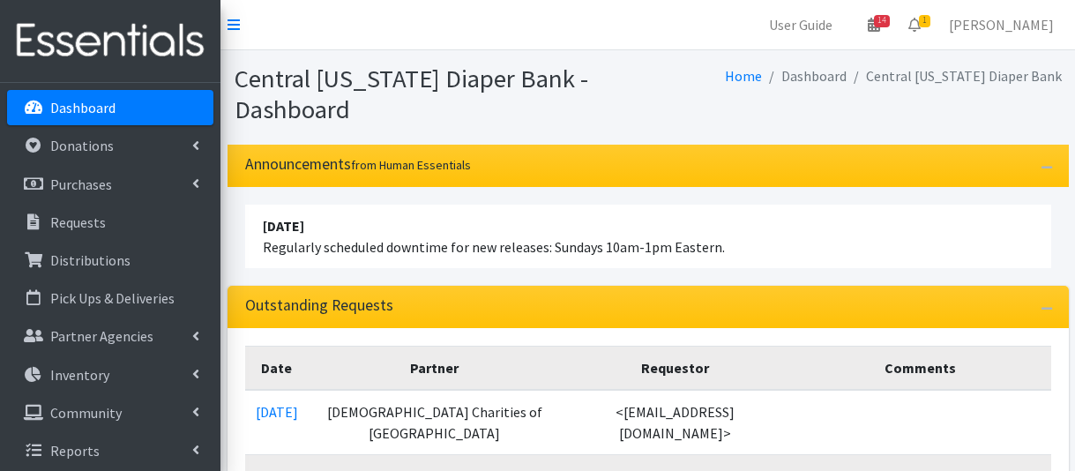
scroll to position [265, 0]
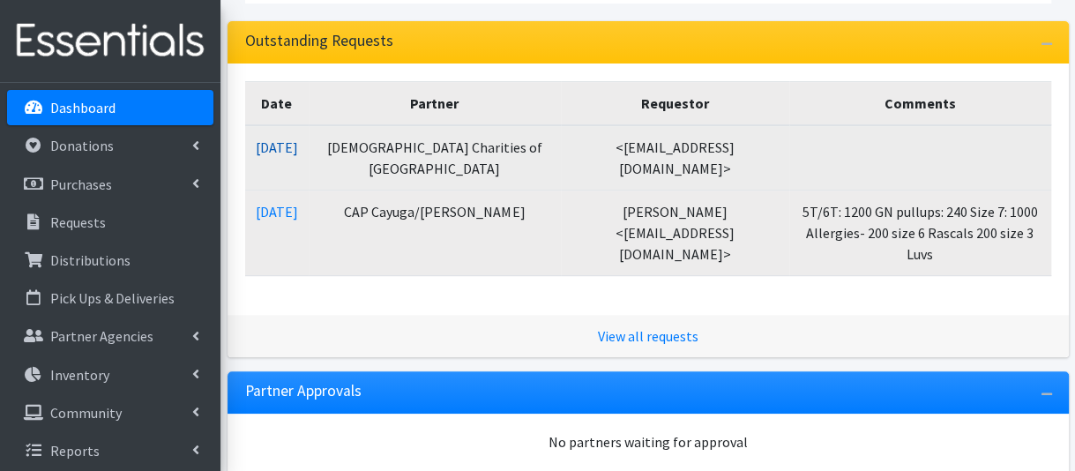
click at [284, 145] on link "09/08/2025" at bounding box center [277, 148] width 42 height 18
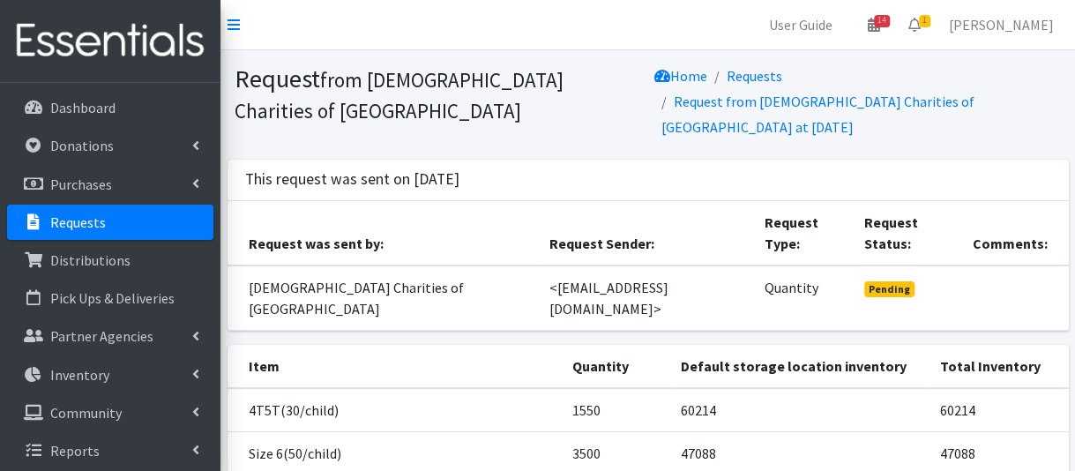
scroll to position [265, 0]
